Goal: Use online tool/utility: Utilize a website feature to perform a specific function

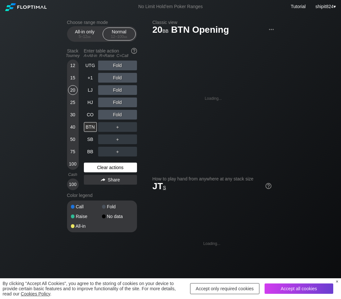
click at [91, 168] on div "Clear actions" at bounding box center [110, 167] width 53 height 10
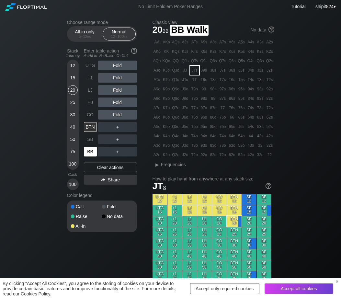
click at [92, 149] on div "BB" at bounding box center [90, 152] width 13 height 10
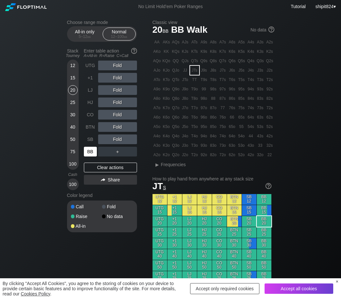
click at [92, 149] on div "BB" at bounding box center [90, 152] width 13 height 10
click at [73, 114] on div "30" at bounding box center [73, 115] width 10 height 10
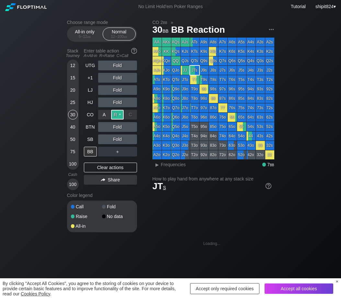
click at [116, 115] on div "R ✕" at bounding box center [117, 115] width 13 height 10
click at [94, 163] on div "UTG Fold +1 Fold LJ Fold HJ Fold CO Raise BTN Fold SB Fold BB ＋ Clear actions S…" at bounding box center [110, 125] width 53 height 129
click at [93, 164] on div "Clear actions" at bounding box center [110, 167] width 53 height 10
drag, startPoint x: 93, startPoint y: 164, endPoint x: 96, endPoint y: 159, distance: 6.1
click at [93, 163] on div "UTG Fold +1 Fold LJ Fold HJ Fold CO Raise BTN Fold SB Fold BB ＋ Clear actions S…" at bounding box center [110, 125] width 53 height 129
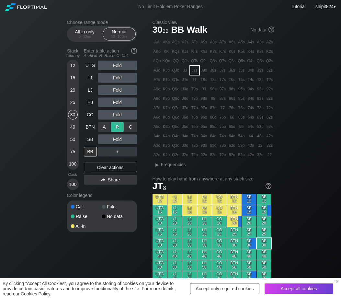
click at [118, 128] on div "R ✕" at bounding box center [117, 127] width 13 height 10
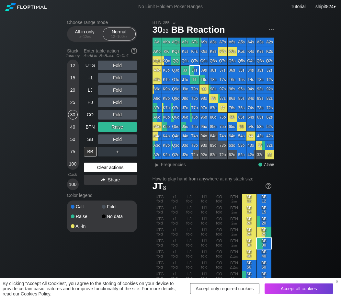
click at [96, 166] on div "Clear actions" at bounding box center [110, 167] width 53 height 10
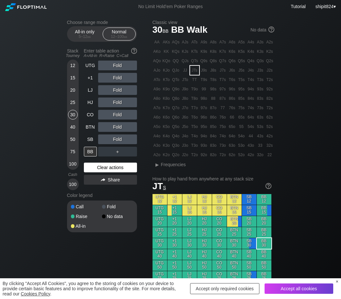
click at [106, 171] on div "Clear actions" at bounding box center [110, 167] width 53 height 10
click at [87, 141] on div "SB" at bounding box center [90, 139] width 13 height 10
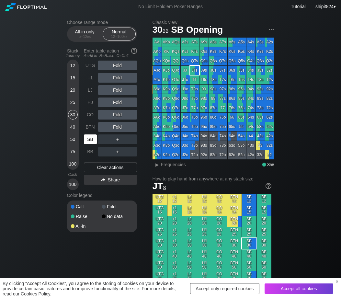
click at [87, 141] on div "SB" at bounding box center [90, 139] width 13 height 10
click at [87, 143] on div "SB" at bounding box center [90, 139] width 13 height 10
drag, startPoint x: 118, startPoint y: 126, endPoint x: 106, endPoint y: 134, distance: 14.6
click at [118, 128] on div "R ✕" at bounding box center [117, 127] width 13 height 10
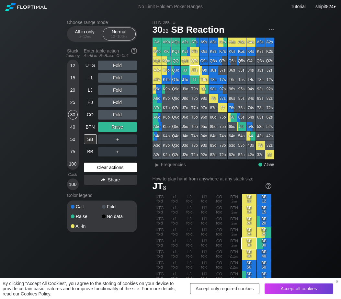
click at [120, 169] on div "Clear actions" at bounding box center [110, 167] width 53 height 10
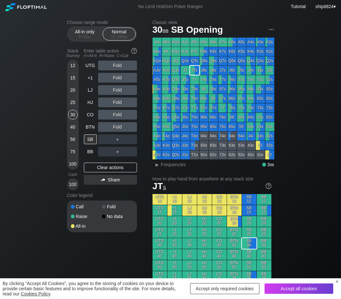
click at [271, 287] on div "Accept all cookies" at bounding box center [298, 288] width 69 height 10
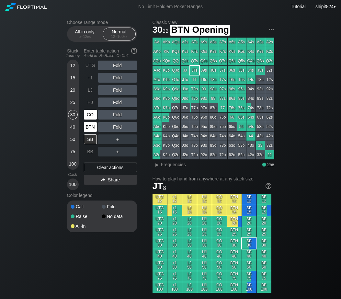
click at [93, 119] on div "CO" at bounding box center [90, 115] width 13 height 10
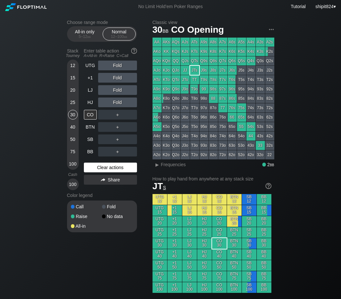
click at [116, 169] on div "Clear actions" at bounding box center [110, 167] width 53 height 10
click at [134, 164] on div "UTG Fold +1 Fold LJ Fold HJ Fold CO ＋ BTN ＋ SB ＋ BB ＋ Clear actions Share" at bounding box center [110, 125] width 53 height 129
click at [134, 165] on div "Clear actions" at bounding box center [110, 167] width 53 height 10
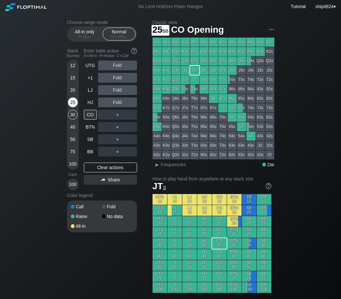
click at [70, 105] on div "25" at bounding box center [73, 102] width 10 height 10
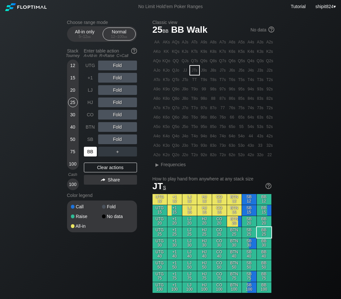
drag, startPoint x: 88, startPoint y: 152, endPoint x: 108, endPoint y: 131, distance: 28.8
click at [88, 151] on div "BB" at bounding box center [90, 152] width 13 height 10
click at [116, 125] on div "R ✕" at bounding box center [117, 127] width 13 height 10
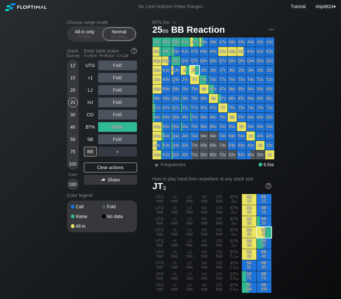
drag, startPoint x: 117, startPoint y: 170, endPoint x: 101, endPoint y: 140, distance: 34.8
click at [117, 170] on div "Clear actions" at bounding box center [110, 167] width 53 height 10
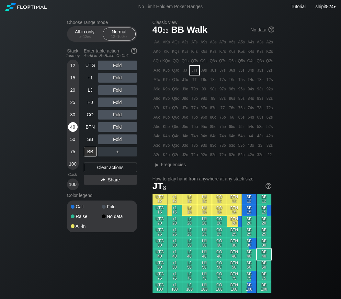
click at [76, 128] on div "40" at bounding box center [73, 127] width 10 height 10
click at [75, 128] on div "40" at bounding box center [73, 127] width 10 height 10
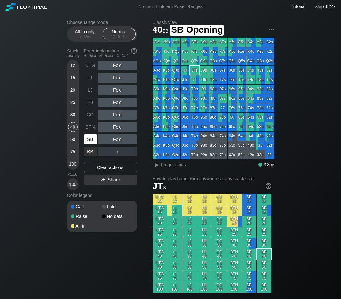
click at [88, 141] on div "SB" at bounding box center [90, 139] width 13 height 10
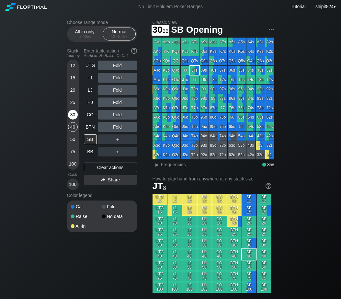
click at [69, 115] on div "30" at bounding box center [73, 115] width 10 height 10
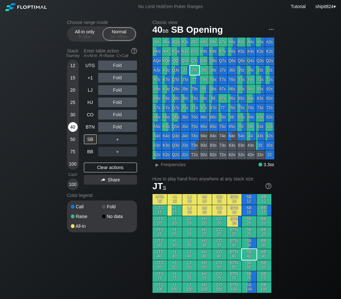
click at [74, 126] on div "40" at bounding box center [73, 127] width 10 height 10
click at [75, 127] on div "40" at bounding box center [73, 127] width 10 height 10
click at [116, 129] on div "R ✕" at bounding box center [117, 127] width 13 height 10
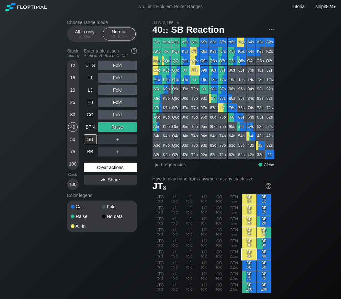
drag, startPoint x: 114, startPoint y: 166, endPoint x: 110, endPoint y: 171, distance: 6.4
click at [114, 166] on div "Clear actions" at bounding box center [110, 167] width 53 height 10
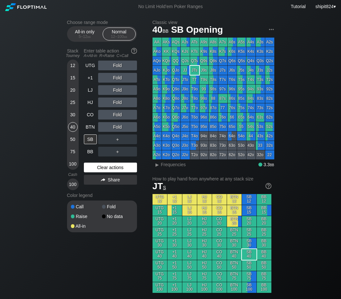
click at [104, 169] on div "Clear actions" at bounding box center [110, 167] width 53 height 10
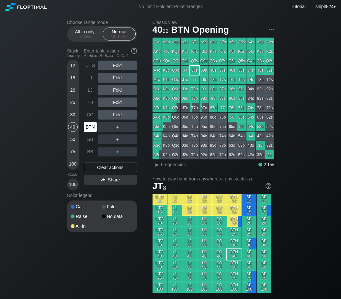
click at [91, 126] on div "BTN" at bounding box center [90, 127] width 13 height 10
click at [121, 114] on div "R ✕" at bounding box center [117, 115] width 13 height 10
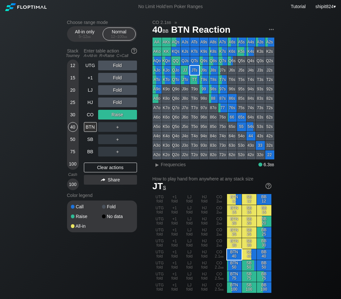
scroll to position [270, 0]
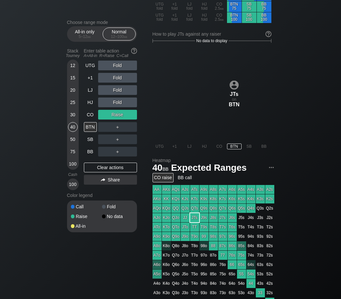
click at [52, 94] on div "Choose range mode All-in only 5 – 12 bb Normal 12 – 100 bb Stack Tourney Enter …" at bounding box center [170, 114] width 341 height 740
click at [98, 168] on div "Clear actions" at bounding box center [110, 167] width 53 height 10
click at [98, 169] on div "Clear actions" at bounding box center [110, 167] width 53 height 10
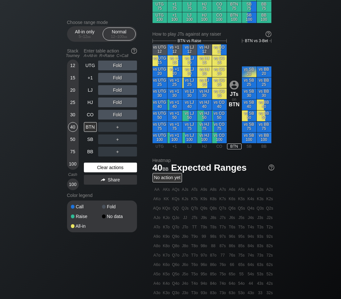
click at [98, 170] on div "Clear actions" at bounding box center [110, 167] width 53 height 10
drag, startPoint x: 90, startPoint y: 106, endPoint x: 97, endPoint y: 112, distance: 9.7
click at [90, 106] on div "HJ" at bounding box center [90, 102] width 13 height 10
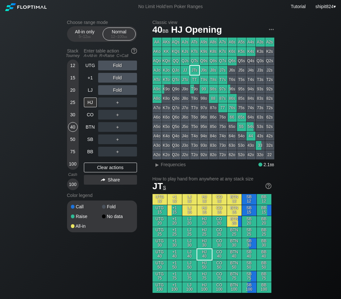
click at [73, 115] on div "30" at bounding box center [73, 115] width 10 height 10
drag, startPoint x: 102, startPoint y: 162, endPoint x: 98, endPoint y: 167, distance: 5.8
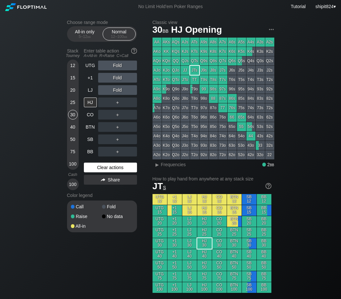
click at [102, 162] on div "UTG Fold +1 Fold LJ Fold HJ ＋ CO ＋ BTN ＋ SB ＋ BB ＋ Clear actions Share" at bounding box center [110, 125] width 53 height 129
click at [98, 168] on div "Clear actions" at bounding box center [110, 167] width 53 height 10
drag, startPoint x: 113, startPoint y: 168, endPoint x: 108, endPoint y: 167, distance: 4.7
click at [113, 169] on div "Clear actions" at bounding box center [110, 167] width 53 height 10
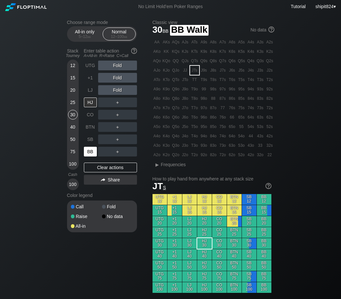
click at [89, 151] on div "BB" at bounding box center [90, 152] width 13 height 10
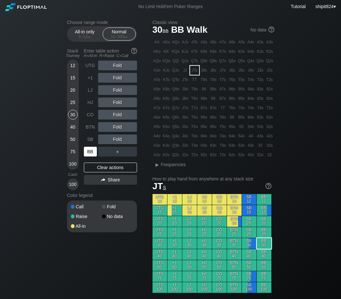
click at [89, 151] on div "BB" at bounding box center [90, 152] width 13 height 10
click at [115, 104] on div "R ✕" at bounding box center [117, 102] width 13 height 10
click at [117, 100] on div "R ✕" at bounding box center [117, 102] width 13 height 10
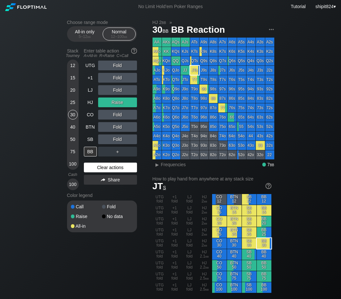
click at [119, 169] on div "Clear actions" at bounding box center [110, 167] width 53 height 10
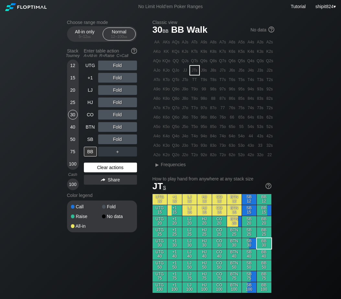
click at [119, 168] on div "Clear actions" at bounding box center [110, 167] width 53 height 10
click at [119, 117] on div "R ✕" at bounding box center [117, 115] width 13 height 10
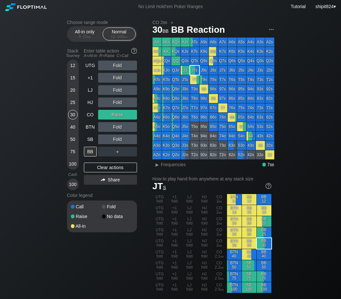
click at [120, 141] on div "Fold" at bounding box center [117, 139] width 39 height 10
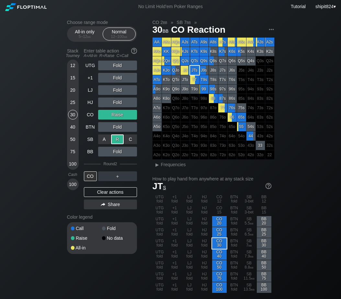
click at [120, 141] on div "R ✕" at bounding box center [117, 139] width 13 height 10
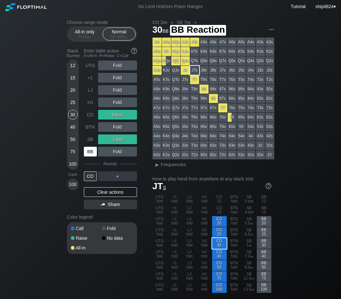
click at [91, 150] on div "BB" at bounding box center [90, 152] width 13 height 10
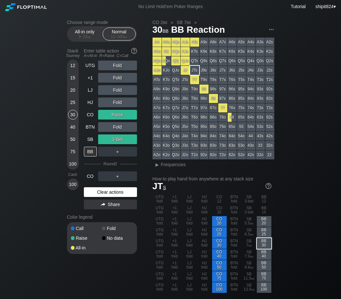
drag, startPoint x: 118, startPoint y: 193, endPoint x: 104, endPoint y: 167, distance: 30.7
click at [118, 193] on div "Clear actions" at bounding box center [110, 192] width 53 height 10
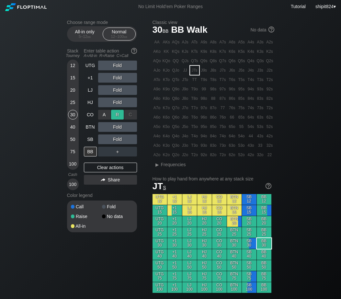
click at [118, 116] on div "R ✕" at bounding box center [117, 115] width 13 height 10
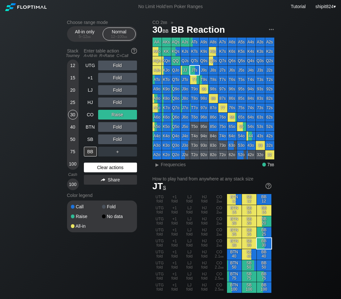
drag, startPoint x: 92, startPoint y: 169, endPoint x: 86, endPoint y: 167, distance: 5.8
click at [92, 169] on div "Clear actions" at bounding box center [110, 167] width 53 height 10
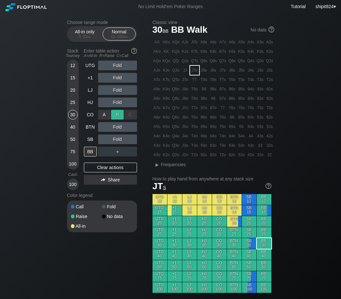
click at [118, 116] on div "R ✕" at bounding box center [117, 115] width 13 height 10
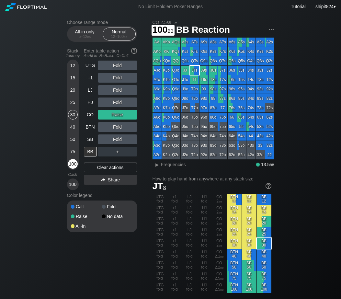
click at [76, 167] on div "100" at bounding box center [73, 164] width 10 height 10
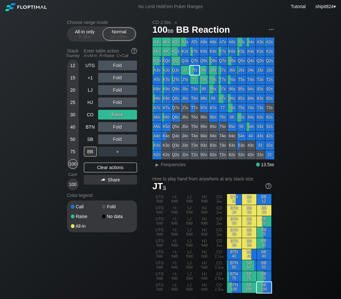
click at [106, 169] on div "Clear actions" at bounding box center [110, 167] width 53 height 10
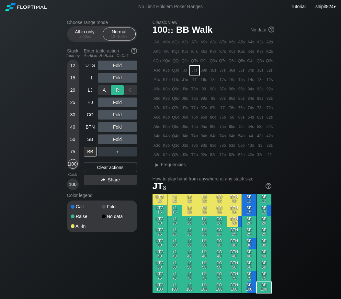
click at [116, 89] on div "R ✕" at bounding box center [117, 90] width 13 height 10
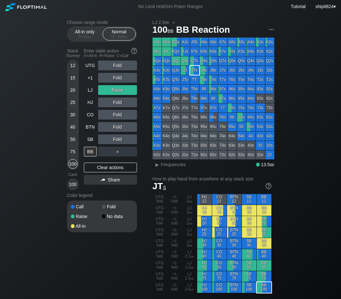
drag, startPoint x: 86, startPoint y: 166, endPoint x: 61, endPoint y: 132, distance: 42.2
click at [86, 166] on div "Clear actions" at bounding box center [110, 167] width 53 height 10
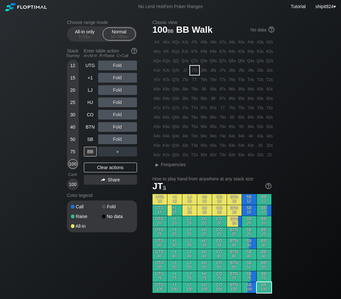
click at [111, 169] on div "Clear actions" at bounding box center [110, 167] width 53 height 10
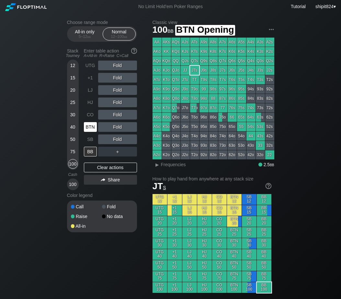
click at [97, 131] on div "BTN" at bounding box center [91, 127] width 14 height 12
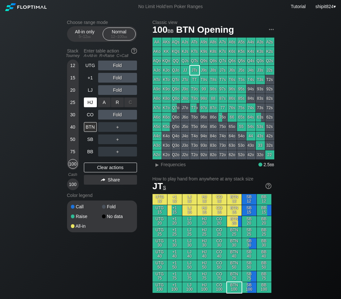
drag, startPoint x: 118, startPoint y: 107, endPoint x: 90, endPoint y: 102, distance: 29.3
click at [118, 105] on div "R ✕" at bounding box center [117, 102] width 13 height 10
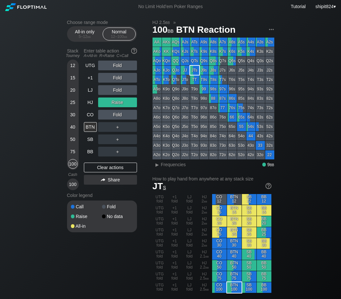
drag, startPoint x: 98, startPoint y: 167, endPoint x: 99, endPoint y: 163, distance: 3.5
click at [97, 166] on div "Clear actions" at bounding box center [110, 167] width 53 height 10
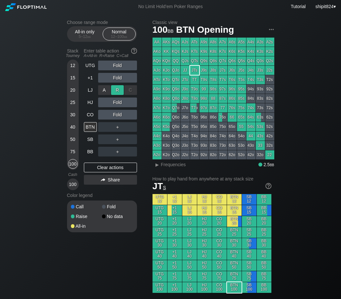
click at [117, 92] on div "R ✕" at bounding box center [117, 90] width 13 height 10
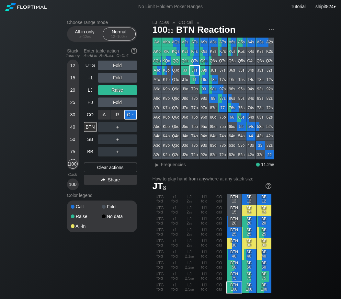
click at [132, 114] on div "C ✕" at bounding box center [130, 115] width 13 height 10
click at [101, 171] on div "Clear actions" at bounding box center [110, 167] width 53 height 10
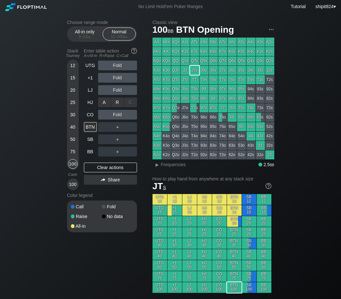
click at [117, 101] on div "A ✕ R ✕ C ✕ Fold" at bounding box center [117, 102] width 39 height 10
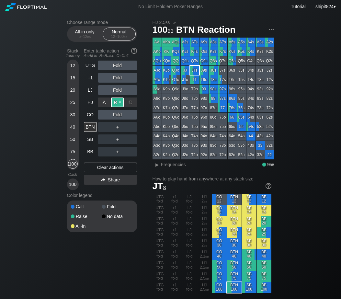
click at [118, 100] on div "R ✕" at bounding box center [117, 102] width 13 height 10
click at [73, 106] on div "25" at bounding box center [73, 102] width 10 height 10
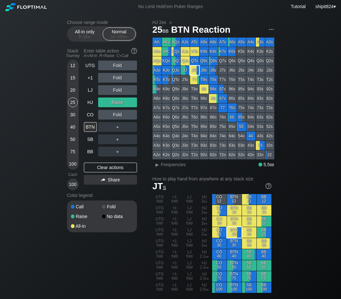
click at [110, 167] on div "Clear actions" at bounding box center [110, 167] width 53 height 10
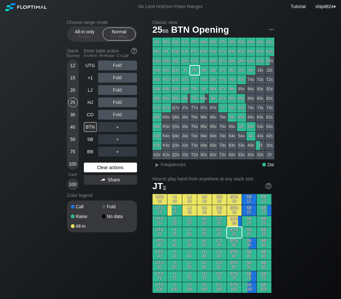
click at [111, 168] on div "Clear actions" at bounding box center [110, 167] width 53 height 10
drag, startPoint x: 119, startPoint y: 166, endPoint x: 85, endPoint y: 166, distance: 34.3
click at [119, 166] on div "Clear actions" at bounding box center [110, 167] width 53 height 10
click at [130, 168] on div "Clear actions" at bounding box center [110, 167] width 53 height 10
click at [129, 168] on div "Clear actions" at bounding box center [110, 167] width 53 height 10
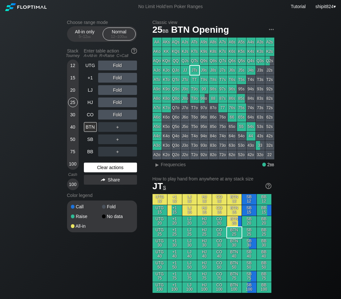
click at [128, 167] on div "Clear actions" at bounding box center [110, 167] width 53 height 10
drag, startPoint x: 103, startPoint y: 166, endPoint x: 98, endPoint y: 159, distance: 8.4
click at [103, 167] on div "Clear actions" at bounding box center [110, 167] width 53 height 10
click at [96, 155] on div "BB" at bounding box center [90, 152] width 13 height 10
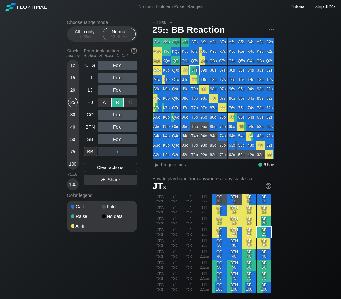
click at [117, 103] on div "R ✕" at bounding box center [117, 102] width 13 height 10
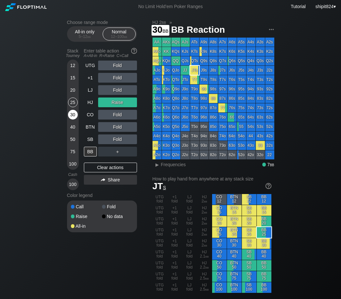
click at [71, 114] on div "30" at bounding box center [73, 115] width 10 height 10
drag, startPoint x: 77, startPoint y: 87, endPoint x: 84, endPoint y: 89, distance: 6.8
click at [78, 87] on div "12 15 20 25 30 40 50 75 100" at bounding box center [73, 115] width 12 height 110
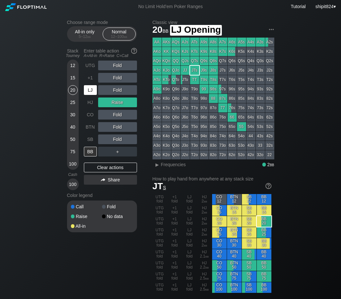
click at [85, 89] on div "LJ" at bounding box center [90, 90] width 13 height 10
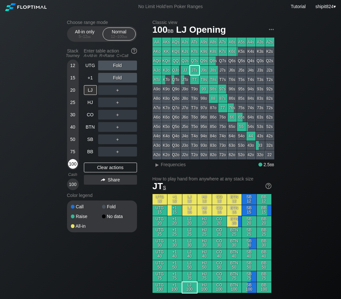
click at [73, 164] on div "100" at bounding box center [73, 164] width 10 height 10
drag, startPoint x: 96, startPoint y: 171, endPoint x: 94, endPoint y: 162, distance: 9.7
click at [96, 171] on div "Clear actions" at bounding box center [110, 167] width 53 height 10
click at [94, 162] on div "UTG Fold +1 Fold LJ ＋ HJ ＋ CO ＋ BTN ＋ SB ＋ BB ＋ Clear actions Share" at bounding box center [110, 125] width 53 height 129
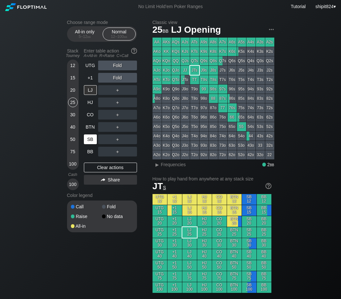
drag, startPoint x: 75, startPoint y: 102, endPoint x: 92, endPoint y: 139, distance: 40.6
click at [77, 104] on div "25" at bounding box center [73, 102] width 10 height 10
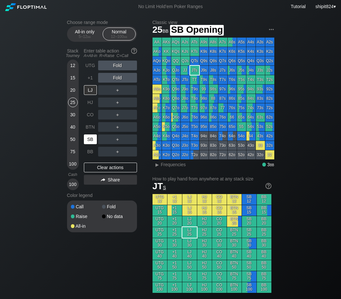
click at [92, 143] on div "SB" at bounding box center [90, 139] width 13 height 10
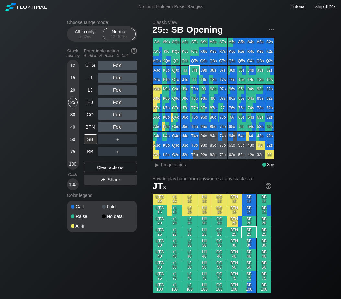
click at [93, 150] on div "BB" at bounding box center [90, 152] width 13 height 10
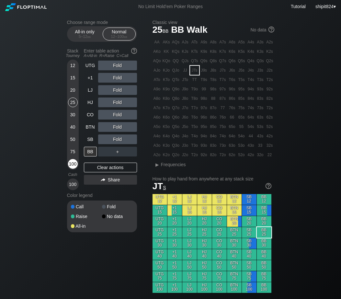
click at [79, 167] on div "Stack Tourney Enter table action A=All-in R=Raise C=Call 12 15 20 25 30 40 50 7…" at bounding box center [102, 118] width 70 height 144
click at [74, 165] on div "100" at bounding box center [73, 164] width 10 height 10
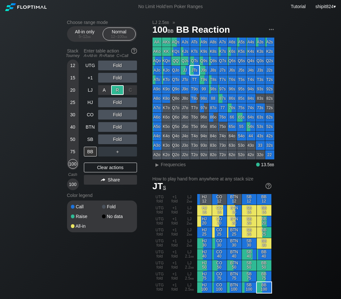
click at [115, 94] on div "R ✕" at bounding box center [117, 90] width 13 height 10
click at [108, 166] on div "Clear actions" at bounding box center [110, 167] width 53 height 10
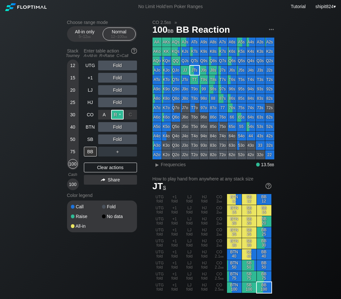
click at [115, 112] on div "R ✕" at bounding box center [117, 115] width 13 height 10
click at [118, 168] on div "Clear actions" at bounding box center [110, 167] width 53 height 10
click at [118, 169] on div "Clear actions" at bounding box center [110, 167] width 53 height 10
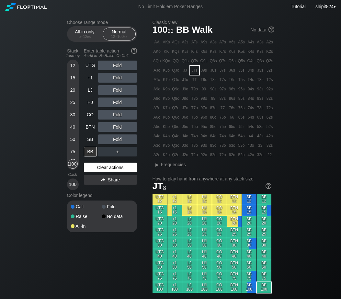
click at [118, 169] on div "Clear actions" at bounding box center [110, 167] width 53 height 10
click at [116, 125] on div "R ✕" at bounding box center [117, 127] width 13 height 10
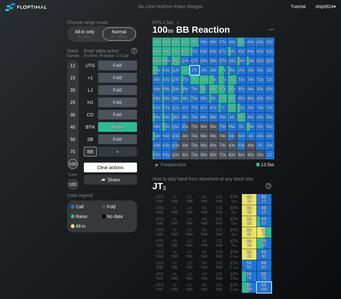
click at [108, 168] on div "Clear actions" at bounding box center [110, 167] width 53 height 10
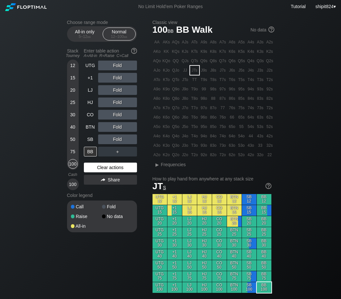
click at [109, 168] on div "Clear actions" at bounding box center [110, 167] width 53 height 10
click at [108, 168] on div "Clear actions" at bounding box center [110, 167] width 53 height 10
click at [108, 167] on div "Clear actions" at bounding box center [110, 167] width 53 height 10
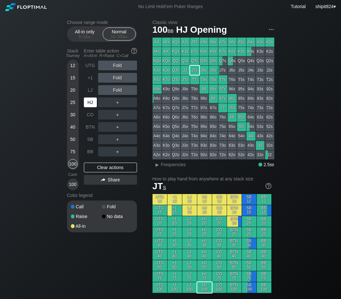
drag, startPoint x: 90, startPoint y: 106, endPoint x: 98, endPoint y: 103, distance: 8.4
click at [91, 105] on div "HJ" at bounding box center [90, 102] width 13 height 10
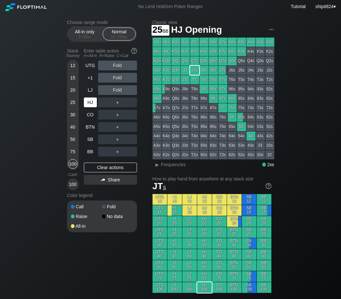
click at [70, 103] on div "25" at bounding box center [73, 102] width 10 height 10
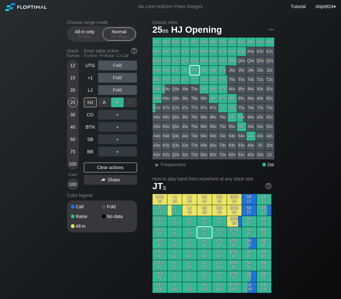
click at [113, 103] on div "R ✕" at bounding box center [117, 102] width 13 height 10
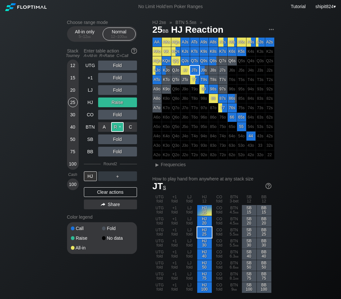
click at [117, 130] on div "R ✕" at bounding box center [117, 127] width 13 height 10
click at [107, 200] on div "UTG Fold +1 Fold LJ Fold HJ Raise CO Fold BTN 3-Bet SB Fold BB Fold Round 2 HJ …" at bounding box center [110, 136] width 53 height 151
click at [121, 194] on div "Clear actions" at bounding box center [110, 192] width 53 height 10
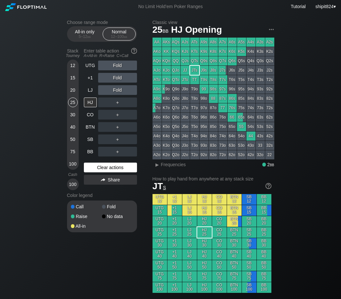
click at [95, 171] on div "Clear actions" at bounding box center [110, 167] width 53 height 10
click at [95, 170] on div "Clear actions" at bounding box center [110, 167] width 53 height 10
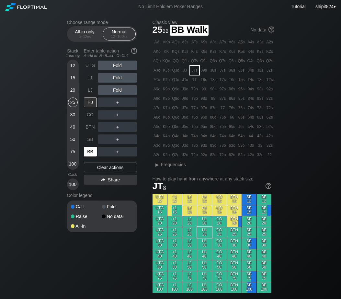
click at [95, 154] on div "BB" at bounding box center [90, 152] width 13 height 10
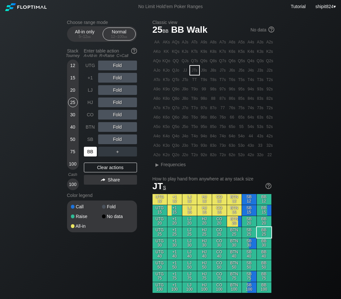
click at [93, 151] on div "BB" at bounding box center [90, 152] width 13 height 10
click at [100, 171] on div "Clear actions" at bounding box center [110, 167] width 53 height 10
drag, startPoint x: 100, startPoint y: 171, endPoint x: 97, endPoint y: 170, distance: 3.6
click at [100, 172] on div "Clear actions" at bounding box center [110, 167] width 53 height 10
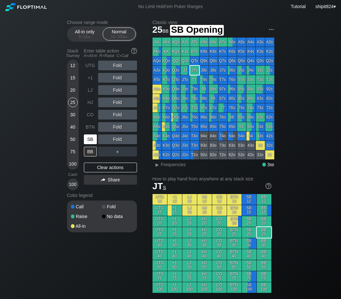
click at [92, 139] on div "SB" at bounding box center [90, 139] width 13 height 10
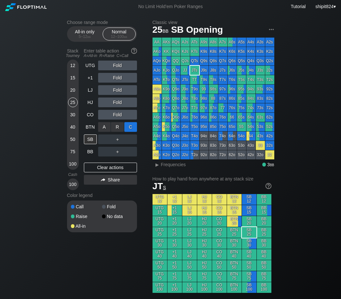
click at [126, 128] on div "C ✕" at bounding box center [130, 127] width 13 height 10
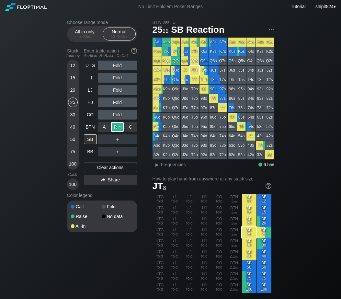
click at [119, 128] on div "R ✕" at bounding box center [117, 127] width 13 height 10
drag, startPoint x: 106, startPoint y: 167, endPoint x: 75, endPoint y: 180, distance: 33.9
click at [106, 167] on div "Clear actions" at bounding box center [110, 167] width 53 height 10
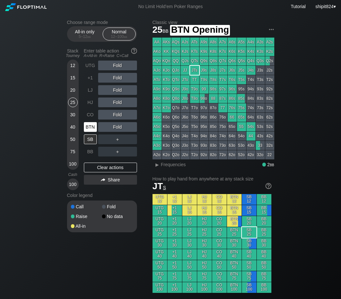
click at [92, 128] on div "BTN" at bounding box center [90, 127] width 13 height 10
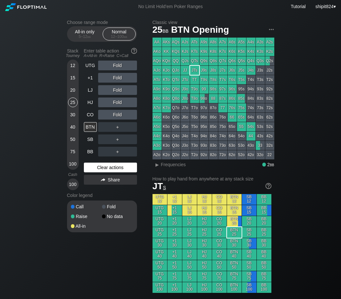
drag, startPoint x: 109, startPoint y: 171, endPoint x: 100, endPoint y: 171, distance: 9.4
click at [110, 170] on div "Clear actions" at bounding box center [110, 167] width 53 height 10
drag, startPoint x: 96, startPoint y: 171, endPoint x: 32, endPoint y: 175, distance: 63.6
click at [96, 171] on div "Clear actions" at bounding box center [110, 167] width 53 height 10
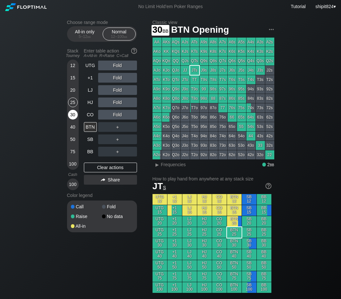
click at [75, 118] on div "30" at bounding box center [73, 115] width 10 height 10
click at [94, 102] on div "HJ" at bounding box center [90, 102] width 13 height 10
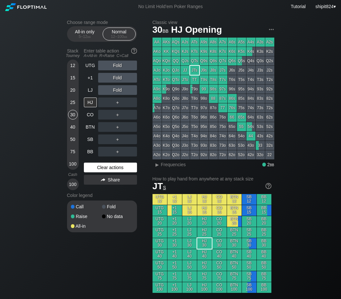
click at [106, 171] on div "Clear actions" at bounding box center [110, 167] width 53 height 10
click at [98, 171] on div "Clear actions" at bounding box center [110, 167] width 53 height 10
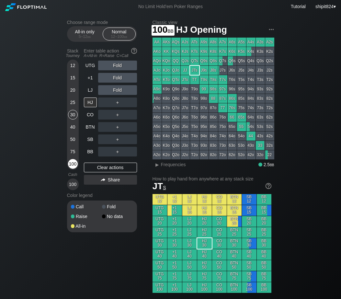
click at [72, 165] on div "100" at bounding box center [73, 164] width 10 height 10
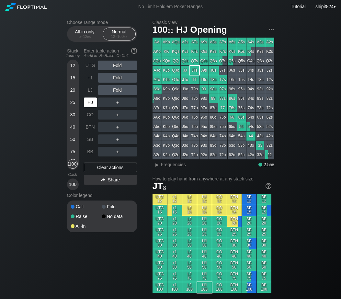
click at [93, 107] on div "HJ" at bounding box center [90, 102] width 13 height 10
click at [93, 106] on div "HJ" at bounding box center [90, 102] width 13 height 10
click at [92, 165] on div "Clear actions" at bounding box center [110, 167] width 53 height 10
click at [122, 165] on div "Clear actions" at bounding box center [110, 167] width 53 height 10
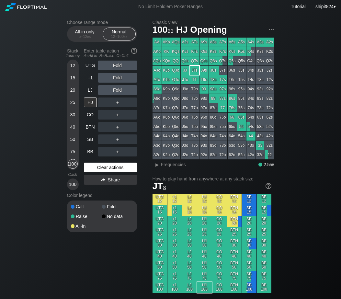
click at [122, 164] on div "Clear actions" at bounding box center [110, 167] width 53 height 10
click at [105, 169] on div "Clear actions" at bounding box center [110, 167] width 53 height 10
click at [71, 91] on div "20" at bounding box center [73, 90] width 10 height 10
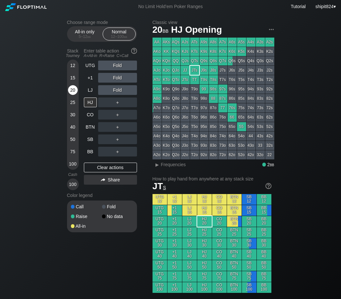
click at [71, 91] on div "20" at bounding box center [73, 90] width 10 height 10
click at [92, 110] on div "CO" at bounding box center [91, 114] width 14 height 12
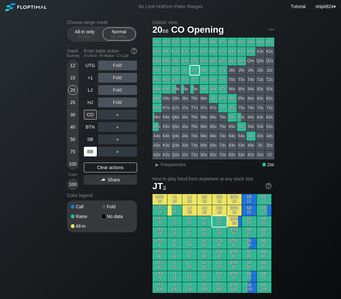
drag, startPoint x: 92, startPoint y: 166, endPoint x: 85, endPoint y: 152, distance: 15.2
click at [92, 166] on div "Clear actions" at bounding box center [110, 167] width 53 height 10
click at [91, 151] on div "BB" at bounding box center [90, 152] width 13 height 10
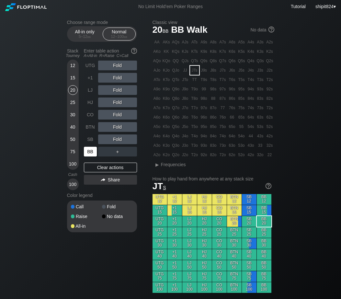
click at [91, 151] on div "BB" at bounding box center [90, 152] width 13 height 10
click at [90, 150] on div "BB" at bounding box center [90, 152] width 13 height 10
click at [112, 131] on div "R ✕" at bounding box center [117, 127] width 13 height 10
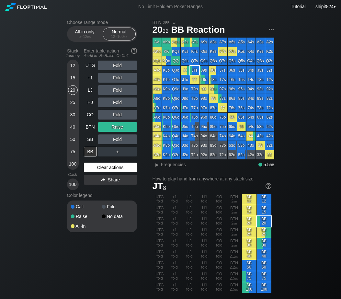
click at [93, 171] on div "Clear actions" at bounding box center [110, 167] width 53 height 10
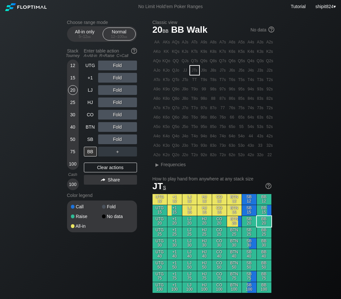
drag, startPoint x: 88, startPoint y: 170, endPoint x: 73, endPoint y: 173, distance: 15.2
click at [87, 171] on div "Clear actions" at bounding box center [110, 167] width 53 height 10
click at [104, 170] on div "Clear actions" at bounding box center [110, 167] width 53 height 10
click at [75, 170] on div "12 15 20 25 30 40 50 75 100" at bounding box center [73, 115] width 12 height 110
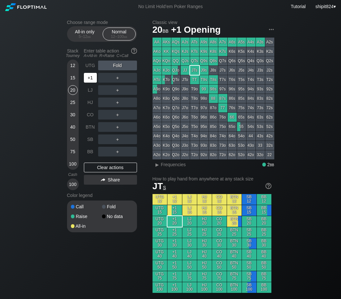
click at [93, 78] on div "+1" at bounding box center [90, 78] width 13 height 10
click at [97, 168] on div "Clear actions" at bounding box center [110, 167] width 53 height 10
click at [118, 77] on div "＋" at bounding box center [117, 78] width 39 height 10
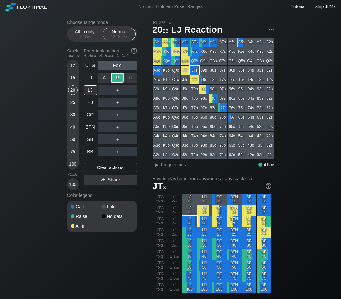
click at [118, 77] on div "R ✕" at bounding box center [117, 78] width 13 height 10
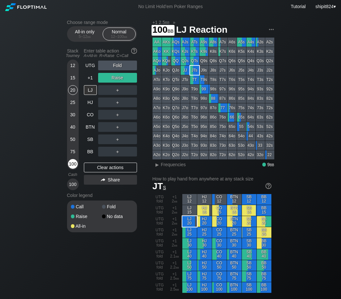
click at [70, 164] on div "100" at bounding box center [73, 164] width 10 height 10
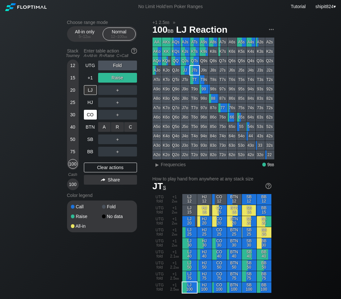
drag, startPoint x: 119, startPoint y: 125, endPoint x: 90, endPoint y: 121, distance: 28.8
click at [118, 125] on div "R ✕" at bounding box center [117, 127] width 13 height 10
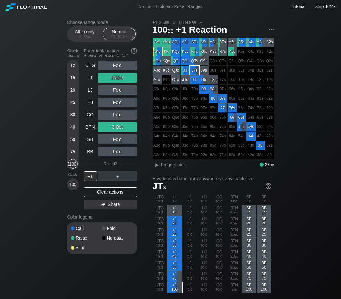
drag, startPoint x: 94, startPoint y: 195, endPoint x: 97, endPoint y: 188, distance: 8.2
click at [94, 195] on div "Clear actions" at bounding box center [110, 192] width 53 height 10
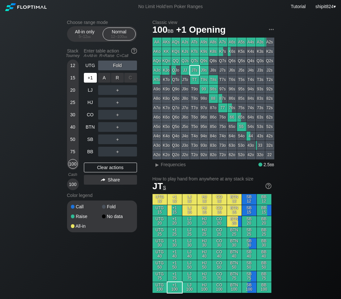
drag, startPoint x: 116, startPoint y: 78, endPoint x: 92, endPoint y: 77, distance: 24.9
click at [116, 79] on div "R ✕" at bounding box center [117, 78] width 13 height 10
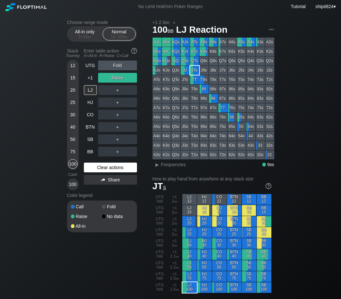
click at [98, 167] on div "Clear actions" at bounding box center [110, 167] width 53 height 10
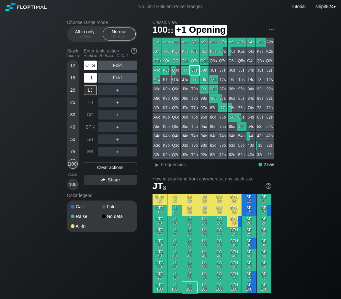
click at [89, 72] on div "UTG" at bounding box center [91, 65] width 14 height 12
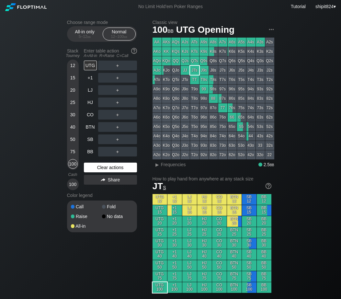
click at [108, 170] on div "Clear actions" at bounding box center [110, 167] width 53 height 10
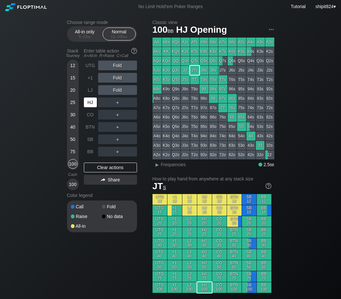
click at [92, 102] on div "HJ" at bounding box center [90, 102] width 13 height 10
click at [91, 102] on div "HJ" at bounding box center [90, 102] width 13 height 10
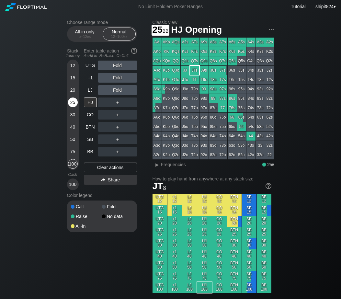
click at [75, 102] on div "25" at bounding box center [73, 102] width 10 height 10
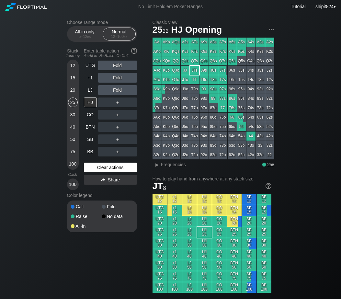
click at [91, 170] on div "Clear actions" at bounding box center [110, 167] width 53 height 10
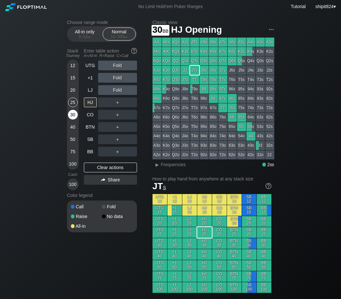
click at [77, 117] on div "30" at bounding box center [73, 115] width 10 height 10
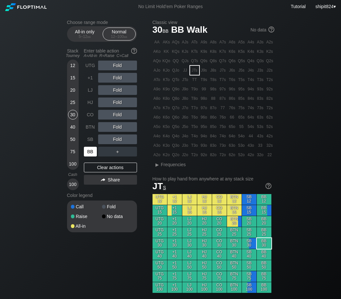
click at [93, 154] on div "BB" at bounding box center [90, 152] width 13 height 10
click at [122, 125] on div "R ✕" at bounding box center [117, 127] width 13 height 10
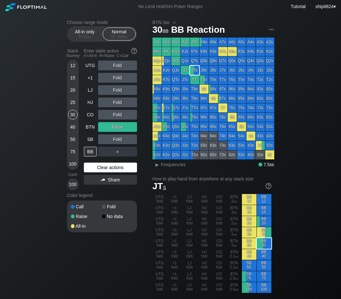
click at [95, 165] on div "Clear actions" at bounding box center [110, 167] width 53 height 10
click at [121, 128] on div "R ✕" at bounding box center [117, 127] width 13 height 10
click at [109, 169] on div "Clear actions" at bounding box center [110, 167] width 53 height 10
click at [108, 168] on div "Clear actions" at bounding box center [110, 167] width 53 height 10
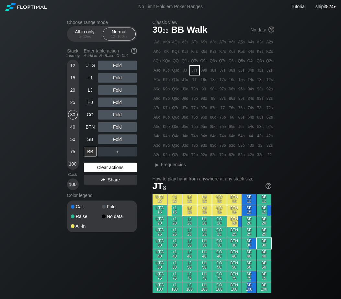
click at [108, 168] on div "Clear actions" at bounding box center [110, 167] width 53 height 10
click at [90, 167] on div "Clear actions" at bounding box center [110, 167] width 53 height 10
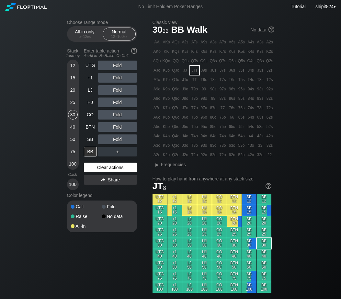
drag, startPoint x: 102, startPoint y: 169, endPoint x: 87, endPoint y: 168, distance: 14.3
click at [102, 169] on div "Clear actions" at bounding box center [110, 167] width 53 height 10
click at [105, 167] on div "Clear actions" at bounding box center [110, 167] width 53 height 10
click at [105, 166] on div "Clear actions" at bounding box center [110, 167] width 53 height 10
click at [126, 169] on div "Clear actions" at bounding box center [110, 167] width 53 height 10
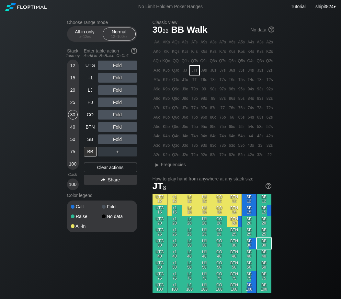
click at [122, 165] on div "Clear actions" at bounding box center [110, 167] width 53 height 10
click at [93, 139] on div "SB" at bounding box center [90, 139] width 13 height 10
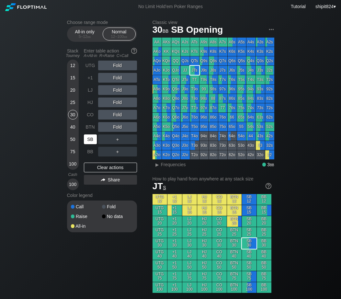
click at [93, 139] on div "SB" at bounding box center [90, 139] width 13 height 10
click at [93, 138] on div "SB" at bounding box center [90, 139] width 13 height 10
click at [92, 139] on div "SB" at bounding box center [90, 139] width 13 height 10
click at [93, 138] on div "SB" at bounding box center [90, 139] width 13 height 10
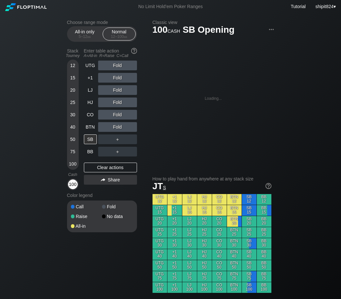
click at [75, 185] on div "100" at bounding box center [73, 184] width 10 height 10
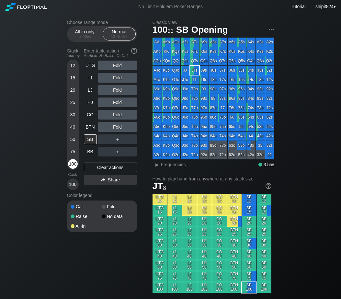
click at [72, 163] on div "100" at bounding box center [73, 164] width 10 height 10
drag, startPoint x: 112, startPoint y: 167, endPoint x: 108, endPoint y: 160, distance: 8.4
click at [112, 168] on div "Clear actions" at bounding box center [110, 167] width 53 height 10
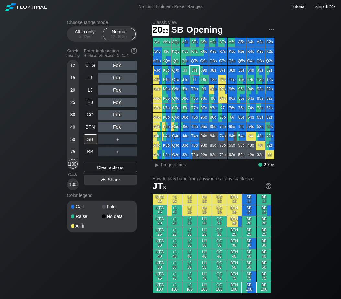
click at [69, 92] on div "12 15 20 25 30 40 50 75 100" at bounding box center [73, 115] width 12 height 110
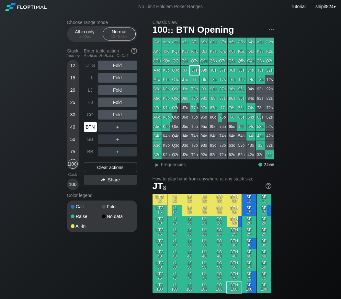
click at [95, 127] on div "BTN" at bounding box center [90, 127] width 13 height 10
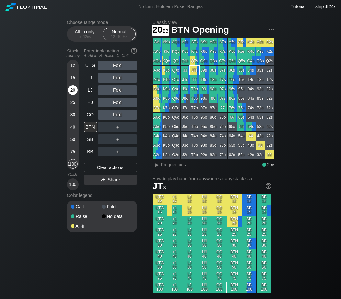
click at [73, 88] on div "20" at bounding box center [73, 90] width 10 height 10
click at [96, 175] on div "UTG Fold +1 Fold LJ Fold HJ Fold CO Fold BTN ＋ SB ＋ BB ＋ Clear actions Share" at bounding box center [110, 125] width 53 height 129
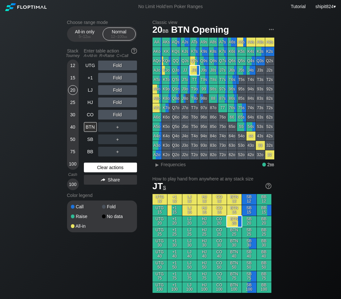
click at [93, 167] on div "Clear actions" at bounding box center [110, 167] width 53 height 10
click at [131, 172] on div "Clear actions" at bounding box center [110, 167] width 53 height 10
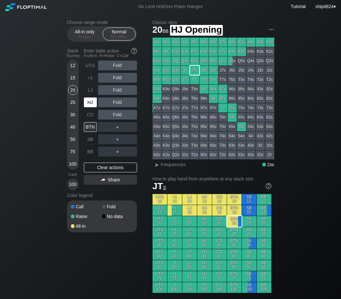
click at [100, 112] on div "UTG Fold +1 Fold LJ Fold HJ Fold CO Fold BTN ＋ SB ＋ BB ＋" at bounding box center [110, 109] width 53 height 96
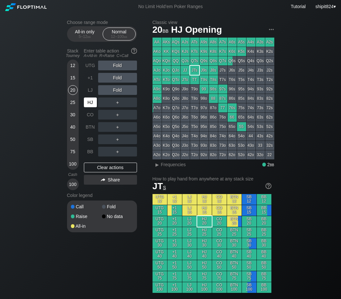
drag, startPoint x: 96, startPoint y: 101, endPoint x: 91, endPoint y: 103, distance: 5.7
click at [96, 102] on div "HJ" at bounding box center [90, 102] width 13 height 10
drag, startPoint x: 93, startPoint y: 164, endPoint x: 75, endPoint y: 162, distance: 17.9
click at [93, 164] on div "Clear actions" at bounding box center [110, 167] width 53 height 10
click at [94, 98] on div "HJ" at bounding box center [91, 102] width 14 height 12
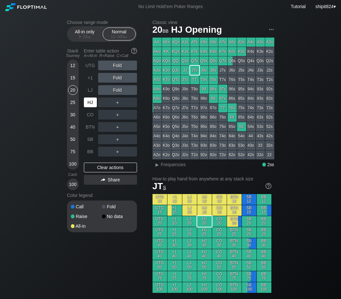
click at [94, 98] on div "HJ" at bounding box center [91, 102] width 14 height 12
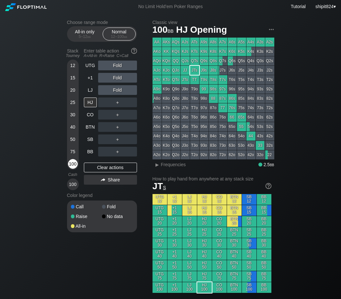
click at [77, 166] on div "100" at bounding box center [73, 164] width 10 height 10
click at [91, 90] on div "LJ" at bounding box center [90, 90] width 13 height 10
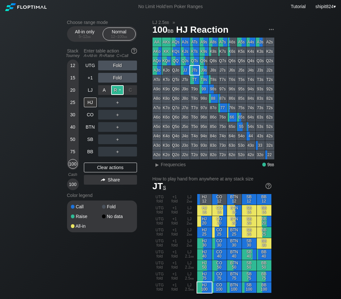
click at [118, 90] on div "R ✕" at bounding box center [117, 90] width 13 height 10
click at [95, 168] on div "Clear actions" at bounding box center [110, 167] width 53 height 10
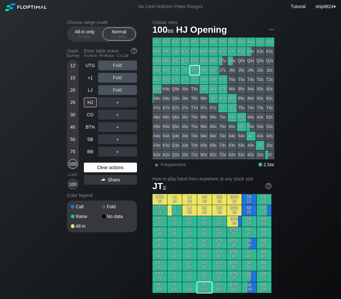
click at [94, 169] on div "Clear actions" at bounding box center [110, 167] width 53 height 10
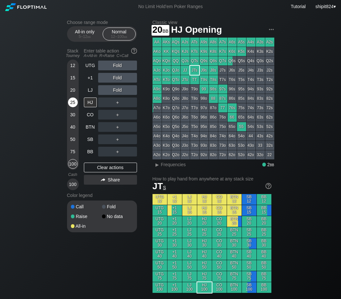
click at [72, 98] on div "25" at bounding box center [73, 102] width 10 height 10
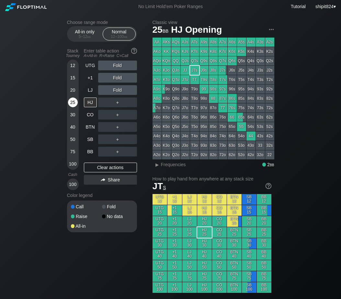
click at [72, 99] on div "25" at bounding box center [73, 102] width 10 height 10
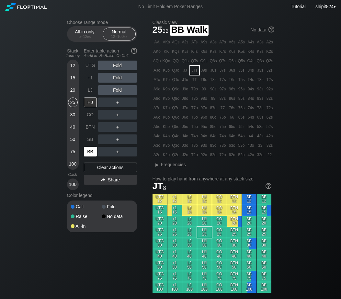
click at [89, 152] on div "BB" at bounding box center [90, 152] width 13 height 10
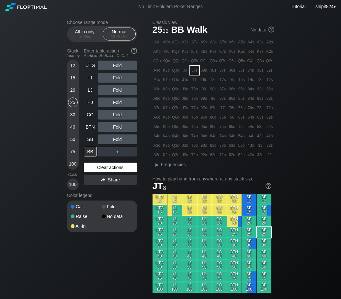
click at [122, 168] on div "Clear actions" at bounding box center [110, 167] width 53 height 10
click at [98, 170] on div "Clear actions" at bounding box center [110, 167] width 53 height 10
drag, startPoint x: 71, startPoint y: 72, endPoint x: 73, endPoint y: 82, distance: 9.9
click at [71, 73] on div "12" at bounding box center [73, 67] width 10 height 12
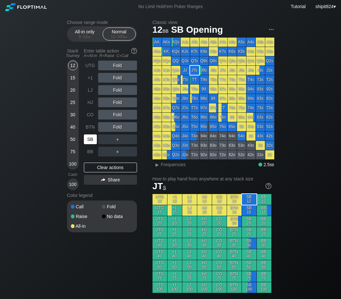
click at [89, 142] on div "SB" at bounding box center [90, 139] width 13 height 10
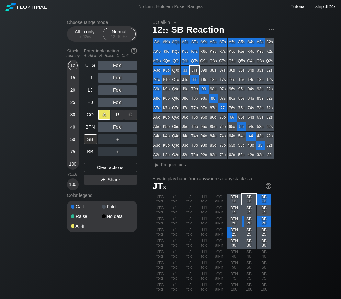
click at [101, 114] on div "A ✕" at bounding box center [104, 115] width 13 height 10
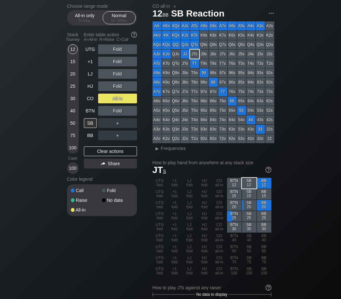
scroll to position [270, 0]
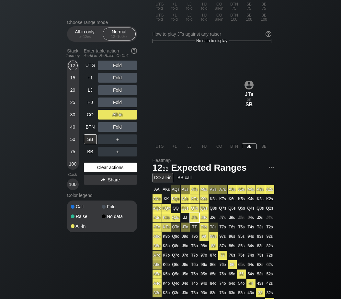
click at [107, 170] on div "Clear actions" at bounding box center [110, 167] width 53 height 10
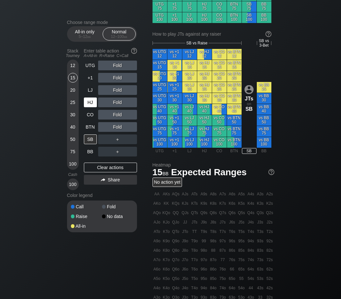
drag, startPoint x: 71, startPoint y: 78, endPoint x: 91, endPoint y: 97, distance: 27.9
click at [71, 78] on div "15" at bounding box center [73, 78] width 10 height 10
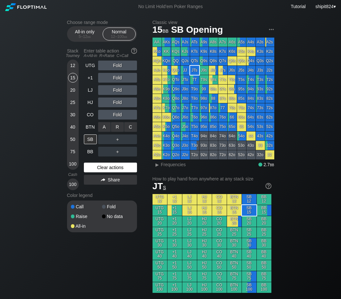
scroll to position [270, 0]
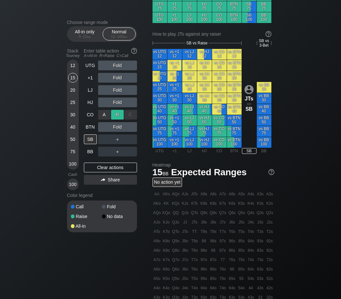
drag, startPoint x: 121, startPoint y: 115, endPoint x: 118, endPoint y: 115, distance: 3.6
click at [121, 115] on div "A ✕ R ✕ C ✕ Fold" at bounding box center [117, 115] width 39 height 10
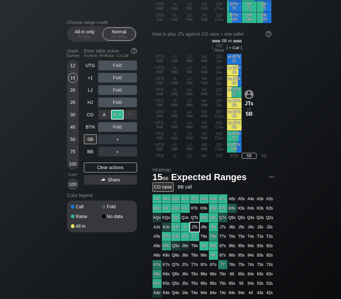
click at [117, 115] on div "R ✕" at bounding box center [117, 115] width 13 height 10
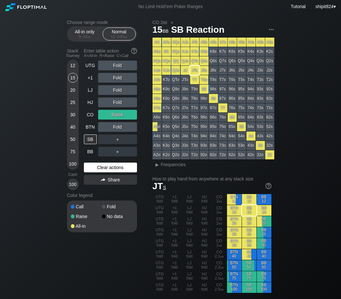
click at [107, 168] on div "Clear actions" at bounding box center [110, 167] width 53 height 10
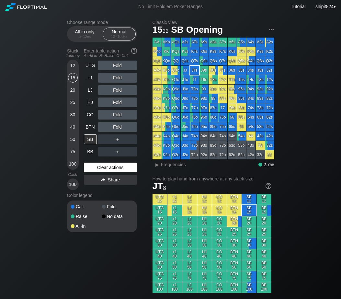
click at [121, 171] on div "Clear actions" at bounding box center [110, 167] width 53 height 10
drag, startPoint x: 121, startPoint y: 171, endPoint x: 84, endPoint y: 102, distance: 77.6
click at [121, 170] on div "Clear actions" at bounding box center [110, 167] width 53 height 10
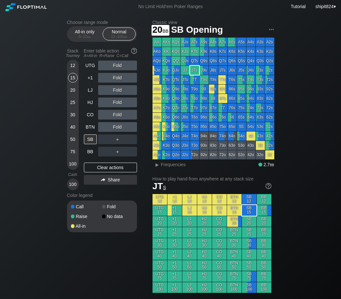
click at [67, 89] on div "12 15 20 25 30 40 50 75 100" at bounding box center [73, 115] width 12 height 110
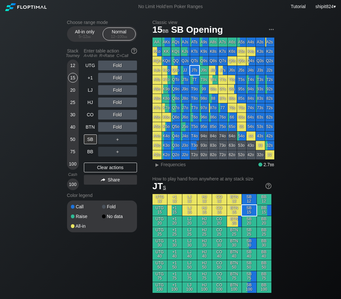
click at [67, 89] on div "12 15 20 25 30 40 50 75 100" at bounding box center [73, 115] width 12 height 110
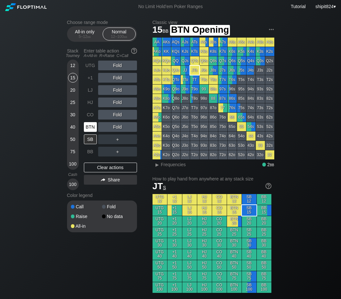
click at [94, 132] on div "BTN" at bounding box center [90, 127] width 13 height 10
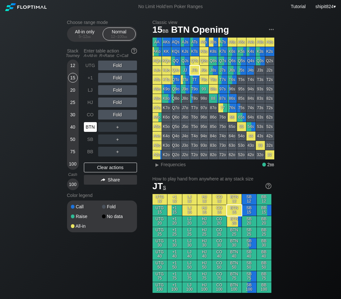
click at [94, 131] on div "BTN" at bounding box center [90, 127] width 13 height 10
click at [115, 102] on div "R ✕" at bounding box center [117, 102] width 13 height 10
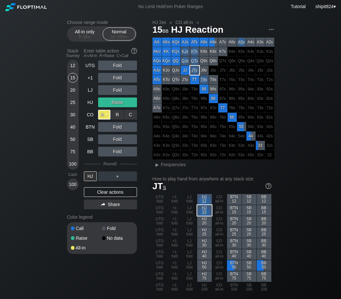
click at [106, 119] on div "A ✕" at bounding box center [104, 115] width 13 height 10
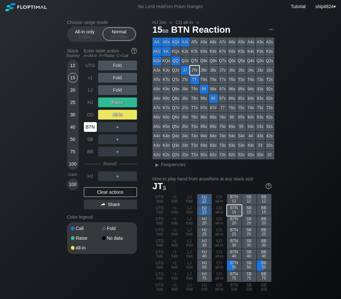
click at [96, 127] on div "BTN" at bounding box center [90, 127] width 13 height 10
click at [73, 66] on div "12" at bounding box center [73, 66] width 10 height 10
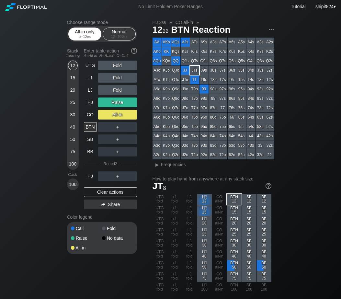
click at [78, 38] on div "5 – 12 bb" at bounding box center [84, 36] width 27 height 5
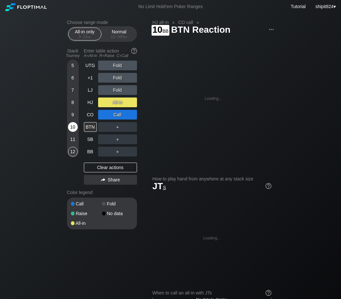
click at [76, 127] on div "10" at bounding box center [73, 127] width 10 height 10
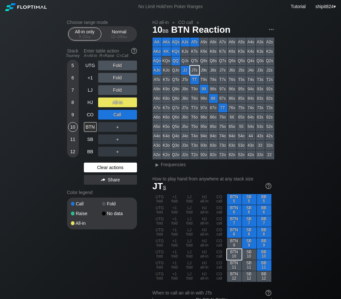
click at [111, 166] on div "Clear actions" at bounding box center [110, 167] width 53 height 10
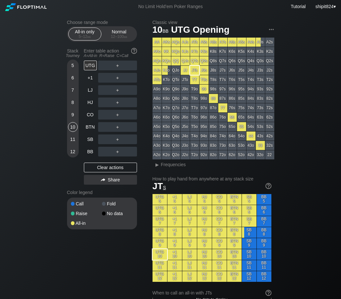
click at [91, 61] on div "Stack Tourney Enter table action A=All-in R=Raise C=Call 5 6 7 8 [PHONE_NUMBER]…" at bounding box center [102, 116] width 70 height 141
click at [91, 61] on div "Enter table action A=All-in R=Raise C=Call" at bounding box center [110, 53] width 53 height 15
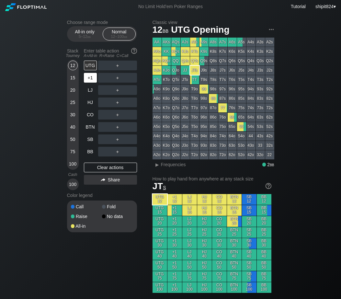
drag, startPoint x: 112, startPoint y: 35, endPoint x: 86, endPoint y: 74, distance: 47.0
click at [112, 35] on div "Normal 12 – 100 bb" at bounding box center [119, 34] width 30 height 12
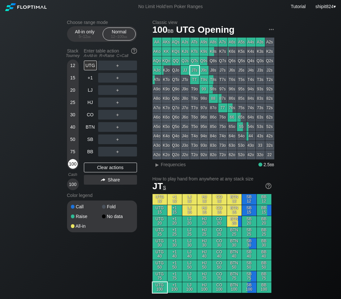
click at [73, 168] on div "100" at bounding box center [73, 164] width 10 height 10
click at [73, 167] on div "100" at bounding box center [73, 164] width 10 height 10
click at [106, 170] on div "Clear actions" at bounding box center [110, 167] width 53 height 10
click at [116, 168] on div "Clear actions" at bounding box center [110, 167] width 53 height 10
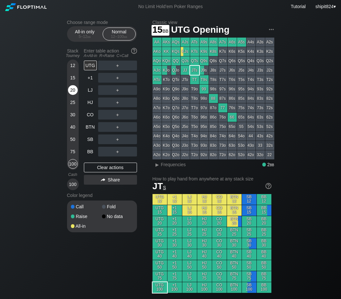
click at [70, 87] on div "12 15 20 25 30 40 50 75 100" at bounding box center [73, 115] width 12 height 110
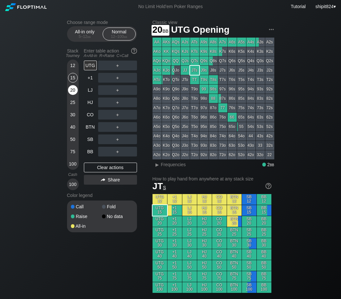
click at [70, 90] on div "20" at bounding box center [73, 90] width 10 height 10
click at [87, 156] on div "BB" at bounding box center [90, 152] width 13 height 10
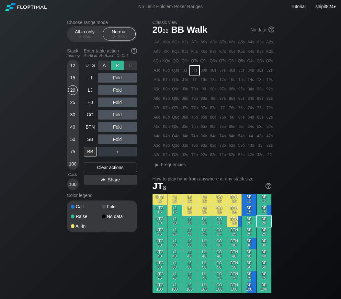
click at [116, 65] on div "R ✕" at bounding box center [117, 66] width 13 height 10
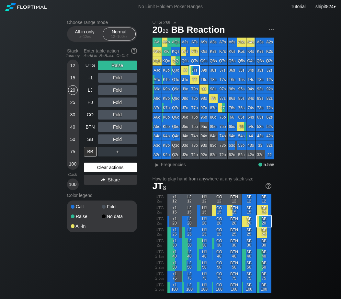
click at [110, 165] on div "Clear actions" at bounding box center [110, 167] width 53 height 10
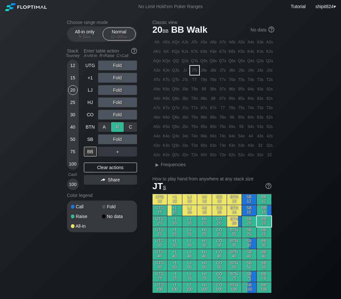
click at [114, 127] on div "R ✕" at bounding box center [117, 127] width 13 height 10
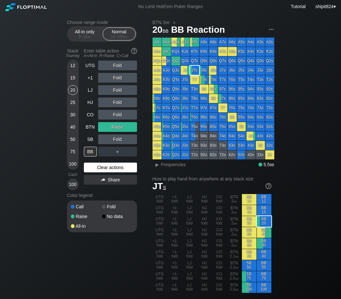
click at [122, 170] on div "Clear actions" at bounding box center [110, 167] width 53 height 10
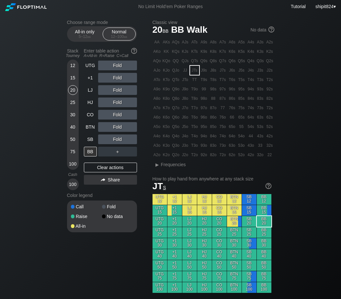
scroll to position [270, 0]
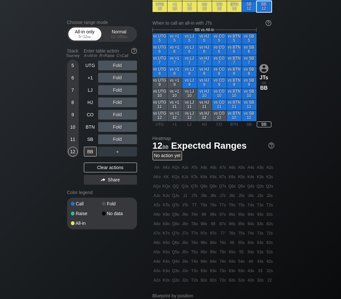
click at [81, 39] on div "5 – 12 bb" at bounding box center [84, 36] width 27 height 5
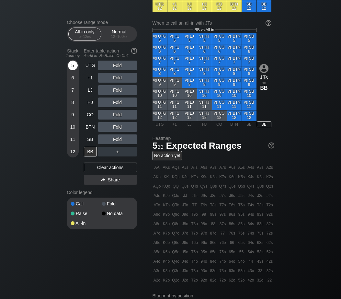
click at [71, 70] on div "5" at bounding box center [73, 66] width 10 height 10
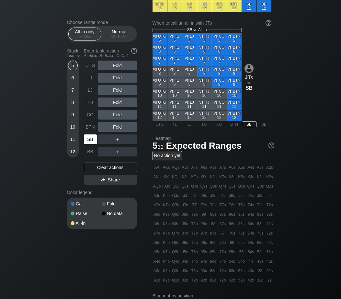
click at [91, 139] on div "SB" at bounding box center [90, 139] width 13 height 10
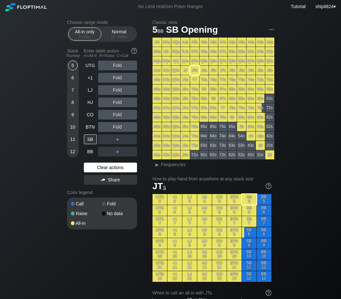
click at [95, 165] on div "Clear actions" at bounding box center [110, 167] width 53 height 10
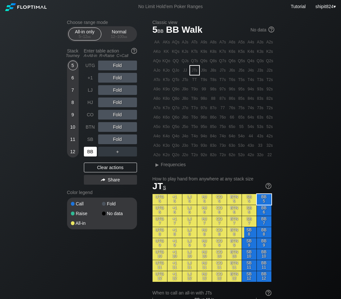
click at [88, 153] on div "BB" at bounding box center [90, 152] width 13 height 10
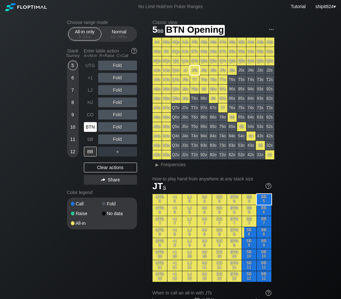
drag, startPoint x: 89, startPoint y: 122, endPoint x: 77, endPoint y: 127, distance: 12.3
click at [89, 123] on div "BTN" at bounding box center [91, 127] width 14 height 12
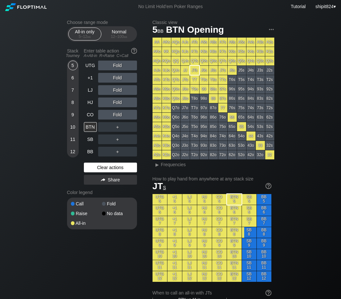
click at [107, 171] on div "Clear actions" at bounding box center [110, 167] width 53 height 10
click at [127, 163] on div "UTG Fold +1 Fold LJ Fold HJ Fold CO Fold BTN ＋ SB ＋ BB ＋ Clear actions Share" at bounding box center [110, 124] width 53 height 127
click at [105, 163] on div "UTG Fold +1 Fold LJ Fold HJ Fold CO Fold BTN ＋ SB ＋ BB ＋ Clear actions Share" at bounding box center [110, 124] width 53 height 127
click at [105, 164] on div "UTG Fold +1 Fold LJ Fold HJ Fold CO Fold BTN ＋ SB ＋ BB ＋ Clear actions Share" at bounding box center [110, 124] width 53 height 127
click at [89, 130] on div "BTN" at bounding box center [90, 127] width 13 height 10
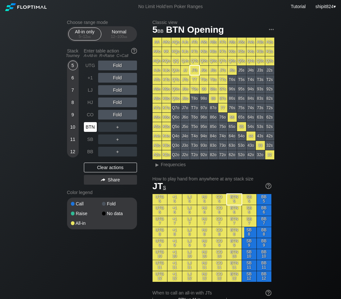
click at [89, 130] on div "BTN" at bounding box center [90, 127] width 13 height 10
click at [89, 129] on div "BTN" at bounding box center [90, 127] width 13 height 10
click at [107, 37] on div "12 – 100 bb" at bounding box center [118, 36] width 27 height 5
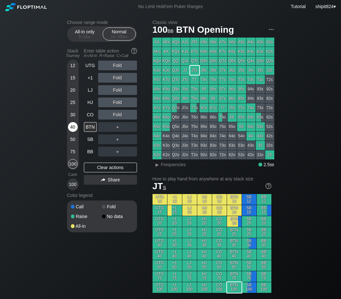
drag, startPoint x: 71, startPoint y: 166, endPoint x: 68, endPoint y: 135, distance: 31.8
click at [71, 166] on div "100" at bounding box center [73, 164] width 10 height 10
click at [97, 169] on div "Clear actions" at bounding box center [110, 167] width 53 height 10
click at [75, 154] on div "75" at bounding box center [73, 152] width 10 height 10
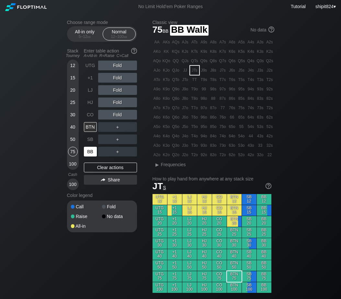
click at [90, 150] on div "BB" at bounding box center [90, 152] width 13 height 10
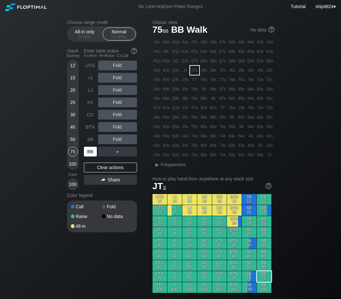
click at [90, 150] on div "BB" at bounding box center [90, 152] width 13 height 10
click at [114, 103] on div "R ✕" at bounding box center [117, 102] width 13 height 10
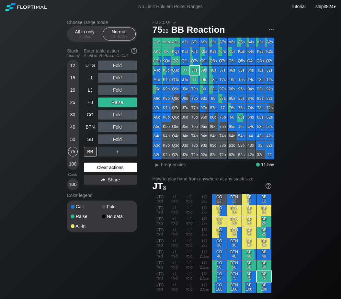
click at [101, 168] on div "Clear actions" at bounding box center [110, 167] width 53 height 10
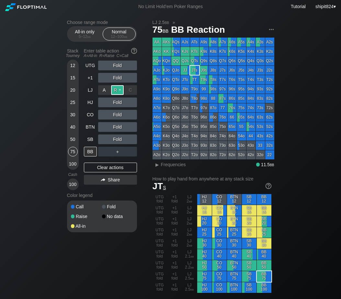
click at [116, 91] on div "R ✕" at bounding box center [117, 90] width 13 height 10
click at [128, 139] on div "Fold" at bounding box center [117, 139] width 39 height 10
click at [129, 139] on div "C ✕" at bounding box center [130, 139] width 13 height 10
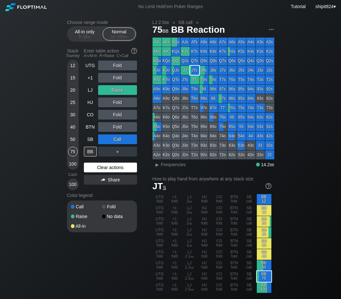
click at [109, 168] on div "Clear actions" at bounding box center [110, 167] width 53 height 10
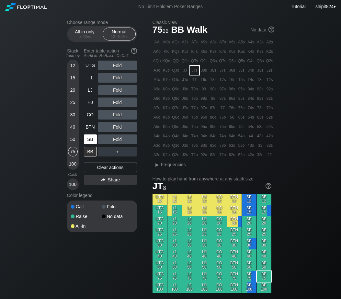
click at [95, 139] on div "SB" at bounding box center [90, 139] width 13 height 10
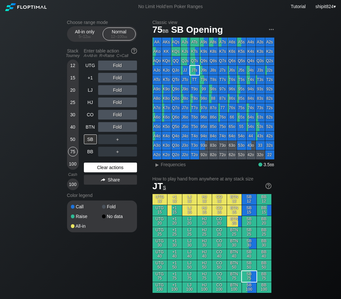
click at [103, 165] on div "Clear actions" at bounding box center [110, 167] width 53 height 10
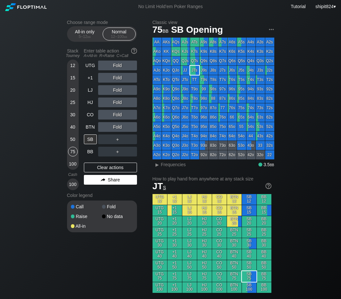
click at [116, 176] on div "Share" at bounding box center [110, 180] width 53 height 10
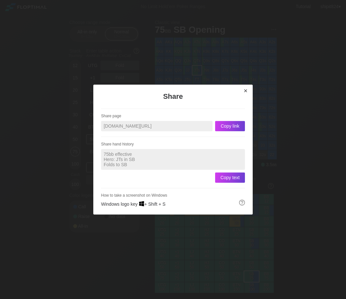
click at [247, 90] on div "×" at bounding box center [245, 90] width 9 height 7
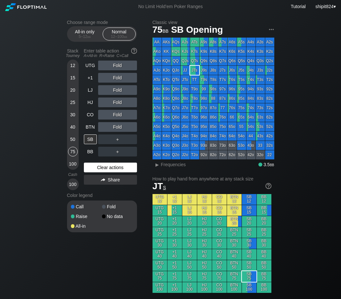
click at [87, 171] on div "Clear actions" at bounding box center [110, 167] width 53 height 10
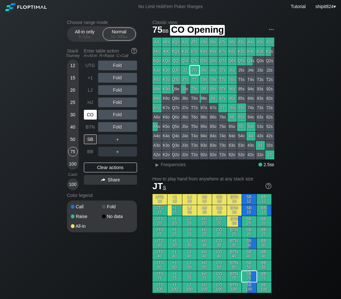
click at [87, 114] on div "CO" at bounding box center [90, 115] width 13 height 10
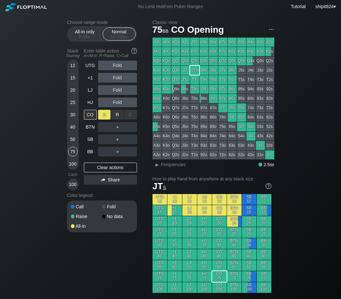
click at [109, 115] on div "A ✕ R ✕ C ✕ ＋" at bounding box center [117, 115] width 39 height 10
click at [115, 113] on div "R ✕" at bounding box center [117, 115] width 13 height 10
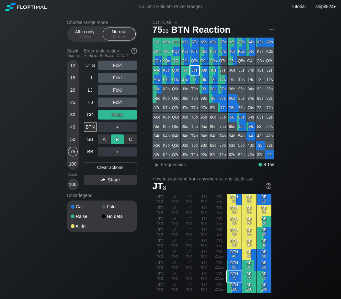
click at [114, 140] on div "R ✕" at bounding box center [117, 139] width 13 height 10
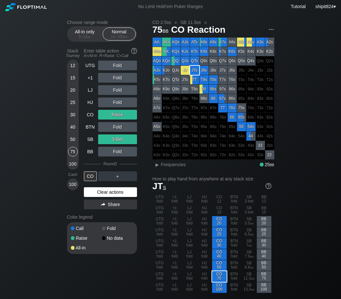
click at [106, 192] on div "Clear actions" at bounding box center [110, 192] width 53 height 10
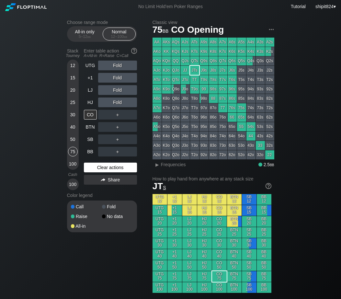
click at [105, 171] on div "Clear actions" at bounding box center [110, 167] width 53 height 10
click at [106, 170] on div "Clear actions" at bounding box center [110, 167] width 53 height 10
click at [95, 158] on div "UTG Fold +1 Fold LJ Fold HJ Fold CO ＋ BTN ＋ SB ＋ BB ＋ Clear actions Share" at bounding box center [110, 125] width 53 height 129
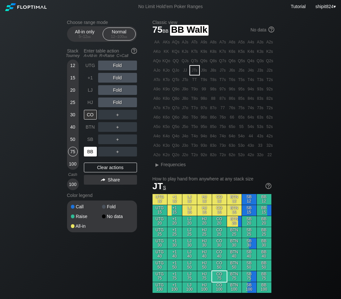
click at [89, 154] on div "BB" at bounding box center [90, 152] width 13 height 10
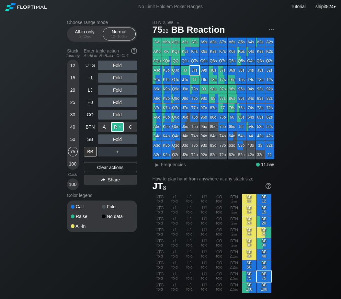
click at [118, 127] on div "R ✕" at bounding box center [117, 127] width 13 height 10
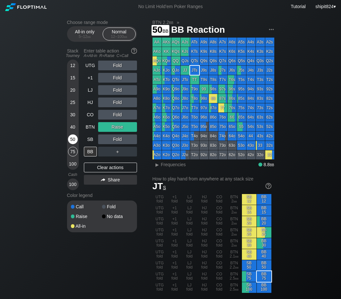
click at [72, 139] on div "50" at bounding box center [73, 139] width 10 height 10
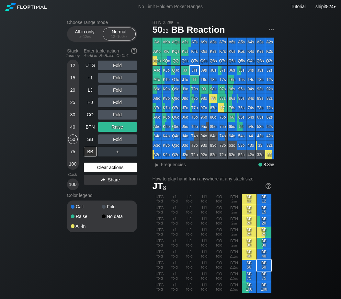
click at [105, 165] on div "Clear actions" at bounding box center [110, 167] width 53 height 10
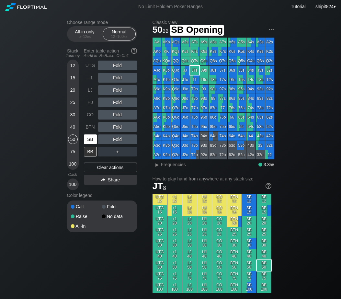
click at [87, 138] on div "SB" at bounding box center [90, 139] width 13 height 10
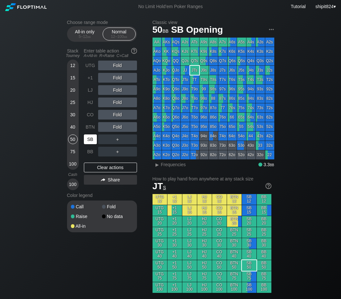
click at [86, 138] on div "SB" at bounding box center [90, 139] width 13 height 10
drag, startPoint x: 86, startPoint y: 138, endPoint x: 71, endPoint y: 138, distance: 15.2
click at [86, 138] on div "SB" at bounding box center [90, 139] width 13 height 10
click at [101, 164] on div "Clear actions" at bounding box center [110, 167] width 53 height 10
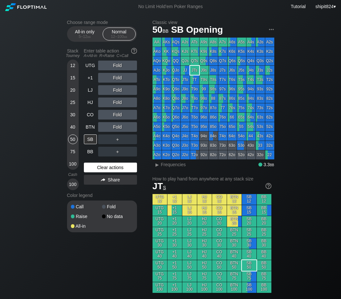
click at [99, 169] on div "Clear actions" at bounding box center [110, 167] width 53 height 10
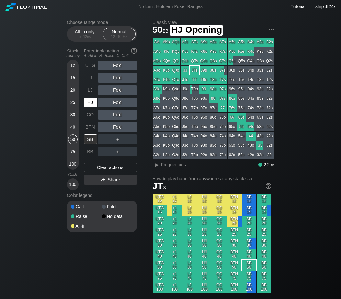
click at [89, 105] on div "HJ" at bounding box center [90, 102] width 13 height 10
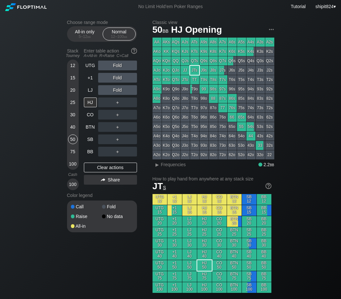
drag, startPoint x: 88, startPoint y: 148, endPoint x: 82, endPoint y: 149, distance: 5.9
click at [89, 149] on div "BB" at bounding box center [90, 152] width 13 height 10
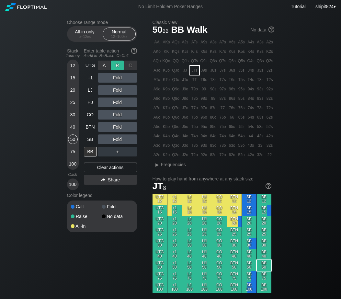
click at [114, 64] on div "R ✕" at bounding box center [117, 66] width 13 height 10
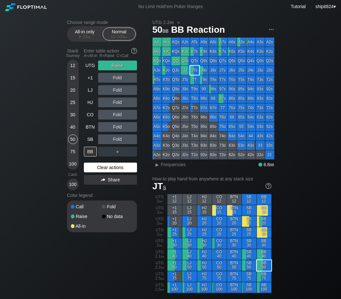
click at [121, 169] on div "Clear actions" at bounding box center [110, 167] width 53 height 10
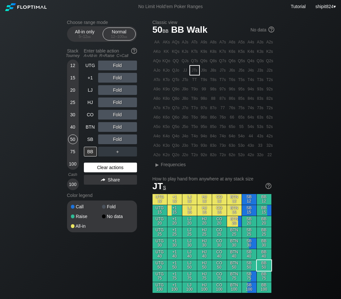
click at [126, 165] on div "Clear actions" at bounding box center [110, 167] width 53 height 10
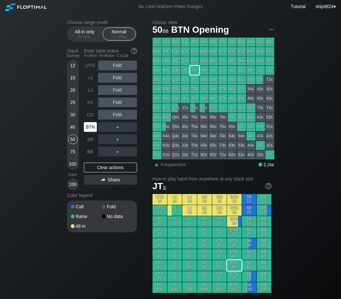
click at [91, 131] on div "BTN" at bounding box center [90, 127] width 13 height 10
click at [114, 113] on div "A ✕ R ✕ C ✕ Fold" at bounding box center [117, 115] width 39 height 10
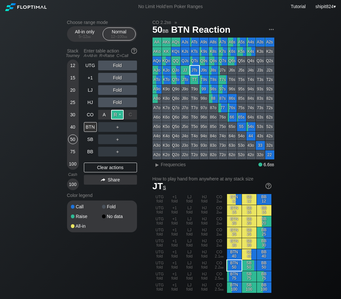
click at [114, 113] on div "R ✕" at bounding box center [117, 115] width 13 height 10
click at [97, 169] on div "Clear actions" at bounding box center [110, 167] width 53 height 10
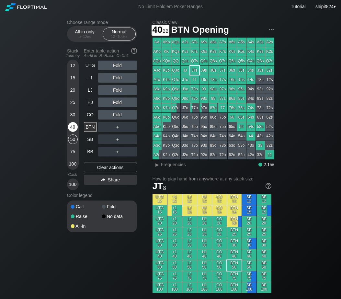
click at [77, 125] on div "40" at bounding box center [73, 128] width 10 height 12
click at [76, 125] on div "40" at bounding box center [73, 127] width 10 height 10
click at [70, 138] on div "50" at bounding box center [73, 139] width 10 height 10
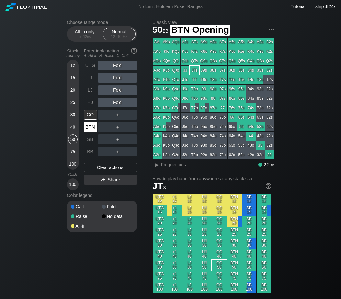
click at [89, 122] on div "UTG Fold +1 Fold LJ Fold HJ Fold CO ＋ BTN ＋ SB ＋ BB ＋" at bounding box center [110, 109] width 53 height 96
click at [89, 122] on div "BTN" at bounding box center [91, 127] width 14 height 12
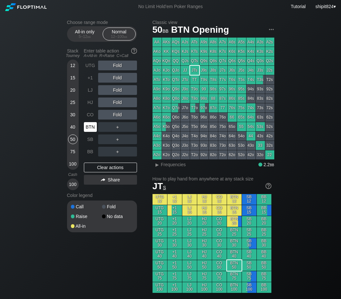
click at [89, 122] on div "BTN" at bounding box center [91, 127] width 14 height 12
drag, startPoint x: 91, startPoint y: 164, endPoint x: 91, endPoint y: 159, distance: 5.5
click at [91, 165] on div "Clear actions" at bounding box center [110, 167] width 53 height 10
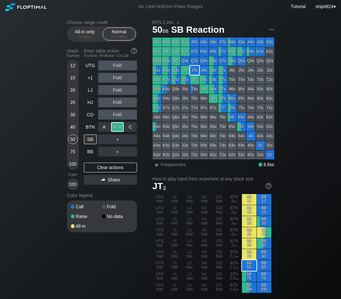
click at [120, 129] on div "R ✕" at bounding box center [117, 127] width 13 height 10
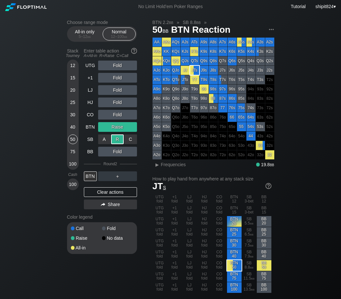
click at [118, 139] on div "R ✕" at bounding box center [117, 139] width 13 height 10
click at [94, 189] on div "Clear actions" at bounding box center [110, 192] width 53 height 10
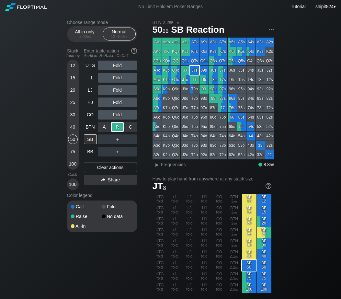
click at [117, 132] on div "R ✕" at bounding box center [117, 127] width 13 height 10
click at [117, 152] on div "R ✕" at bounding box center [117, 152] width 13 height 10
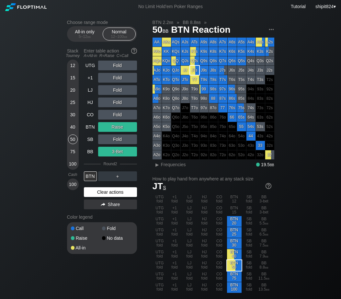
click at [93, 193] on div "Clear actions" at bounding box center [110, 192] width 53 height 10
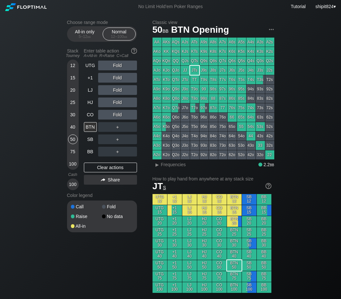
click at [93, 192] on div "Color legend" at bounding box center [102, 195] width 70 height 10
click at [93, 190] on div "UTG Fold +1 Fold LJ Fold HJ Fold CO Fold BTN ＋ SB ＋ BB ＋ Clear actions Share" at bounding box center [110, 125] width 53 height 129
click at [93, 188] on div "UTG Fold +1 Fold LJ Fold HJ Fold CO Fold BTN ＋ SB ＋ BB ＋ Clear actions Share" at bounding box center [110, 125] width 53 height 129
drag, startPoint x: 89, startPoint y: 166, endPoint x: 5, endPoint y: 150, distance: 85.7
click at [88, 167] on div "Clear actions" at bounding box center [110, 167] width 53 height 10
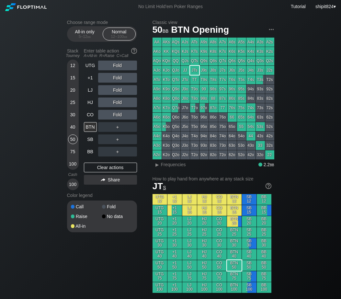
click at [116, 128] on div "＋" at bounding box center [117, 127] width 39 height 10
click at [76, 128] on div "40" at bounding box center [73, 127] width 10 height 10
drag, startPoint x: 69, startPoint y: 129, endPoint x: 98, endPoint y: 126, distance: 29.3
click at [69, 129] on div "40" at bounding box center [73, 127] width 10 height 10
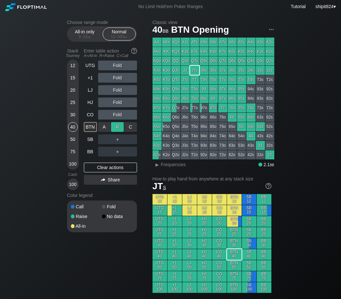
click at [112, 127] on div "R ✕" at bounding box center [117, 127] width 13 height 10
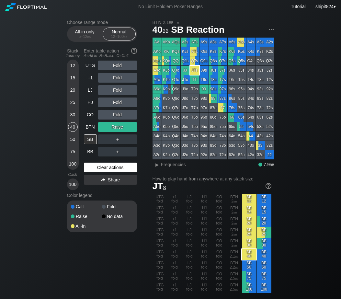
click at [113, 172] on div "Clear actions" at bounding box center [110, 167] width 53 height 10
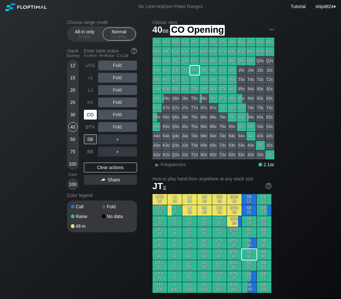
click at [94, 116] on div "CO" at bounding box center [90, 115] width 13 height 10
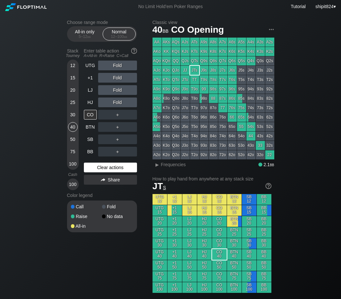
click at [111, 167] on div "Clear actions" at bounding box center [110, 167] width 53 height 10
click at [83, 149] on div "Stack Tourney Enter table action A=All-in R=Raise C=Call [PHONE_NUMBER] [PHONE_…" at bounding box center [102, 118] width 70 height 144
click at [74, 128] on div "40" at bounding box center [73, 127] width 10 height 10
click at [74, 127] on div "40" at bounding box center [73, 127] width 10 height 10
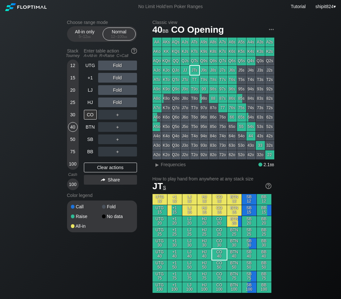
click at [136, 163] on div "UTG Fold +1 Fold LJ Fold HJ Fold CO ＋ BTN ＋ SB ＋ BB ＋ Clear actions Share" at bounding box center [110, 125] width 53 height 129
click at [126, 162] on div "UTG Fold +1 Fold LJ Fold HJ Fold CO ＋ BTN ＋ SB ＋ BB ＋ Clear actions Share" at bounding box center [110, 125] width 53 height 129
click at [119, 165] on div "Clear actions" at bounding box center [110, 167] width 53 height 10
click at [116, 160] on div "UTG Fold +1 Fold LJ Fold HJ Fold CO ＋ BTN ＋ SB ＋ BB ＋ Clear actions Share" at bounding box center [110, 125] width 53 height 129
click at [114, 162] on div "UTG Fold +1 Fold LJ Fold HJ Fold CO ＋ BTN ＋ SB ＋ BB ＋ Clear actions Share" at bounding box center [110, 125] width 53 height 129
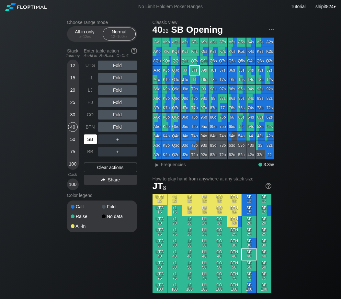
click at [86, 136] on div "SB" at bounding box center [90, 139] width 13 height 10
click at [95, 144] on div "SB" at bounding box center [90, 139] width 13 height 10
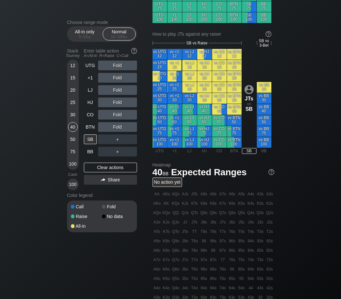
click at [117, 121] on div "Fold" at bounding box center [117, 126] width 39 height 15
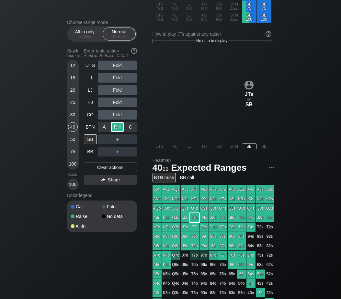
click at [116, 127] on div "R ✕" at bounding box center [117, 127] width 13 height 10
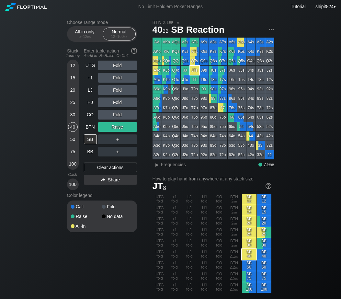
click at [94, 163] on div "UTG Fold +1 Fold LJ Fold HJ Fold CO Fold BTN Raise SB ＋ BB ＋ Clear actions Share" at bounding box center [110, 125] width 53 height 129
click at [93, 165] on div "Clear actions" at bounding box center [110, 167] width 53 height 10
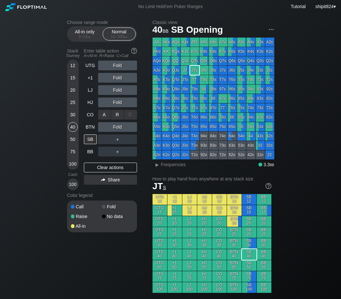
click at [112, 114] on div "R ✕" at bounding box center [117, 115] width 13 height 10
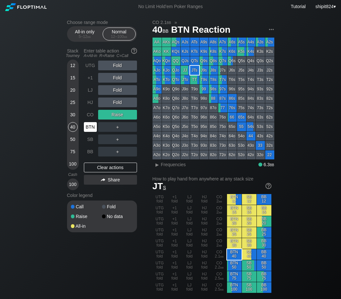
click at [91, 124] on div "BTN" at bounding box center [90, 127] width 13 height 10
click at [110, 170] on div "Clear actions" at bounding box center [110, 167] width 53 height 10
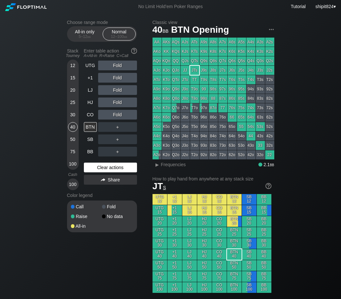
click at [87, 166] on div "Clear actions" at bounding box center [110, 167] width 53 height 10
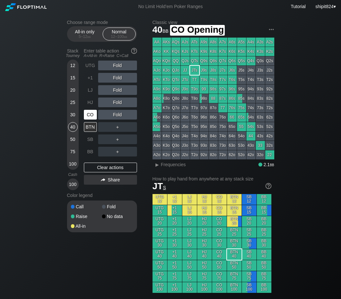
click at [85, 118] on div "CO" at bounding box center [90, 115] width 13 height 10
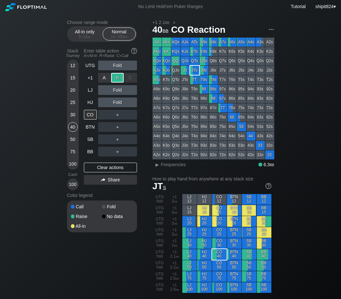
click at [119, 79] on div "R ✕" at bounding box center [117, 78] width 13 height 10
click at [74, 78] on div "15" at bounding box center [73, 78] width 10 height 10
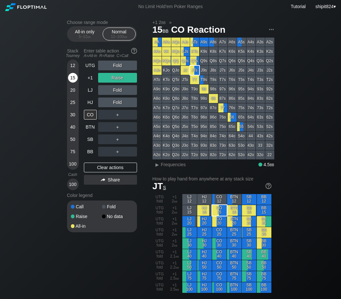
click at [74, 78] on div "15" at bounding box center [73, 78] width 10 height 10
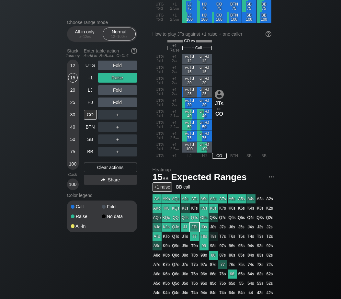
drag, startPoint x: 107, startPoint y: 168, endPoint x: 105, endPoint y: 174, distance: 7.0
click at [107, 168] on div "Clear actions" at bounding box center [110, 167] width 53 height 10
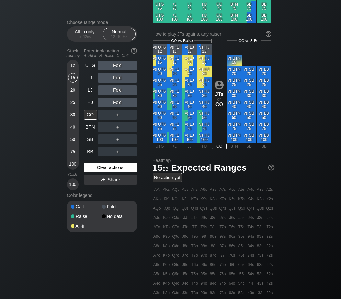
click at [113, 169] on div "Clear actions" at bounding box center [110, 167] width 53 height 10
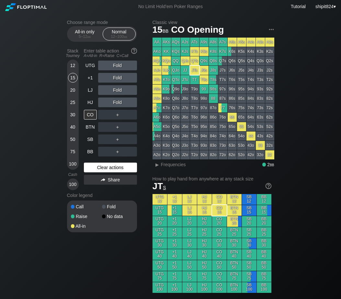
click at [106, 171] on div "Clear actions" at bounding box center [110, 167] width 53 height 10
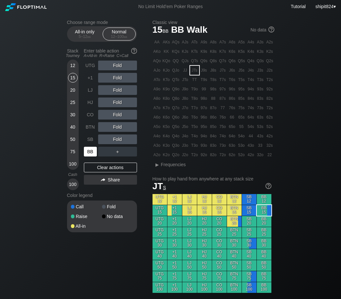
click at [92, 156] on div "BB" at bounding box center [90, 152] width 13 height 10
click at [119, 171] on div "Clear actions" at bounding box center [110, 167] width 53 height 10
click at [98, 168] on div "Clear actions" at bounding box center [110, 167] width 53 height 10
click at [112, 171] on div "Clear actions" at bounding box center [110, 167] width 53 height 10
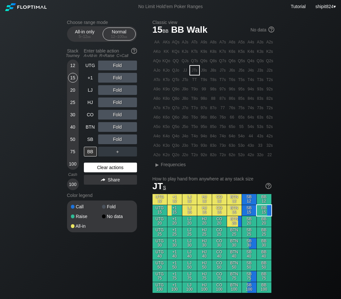
click at [112, 171] on div "Clear actions" at bounding box center [110, 167] width 53 height 10
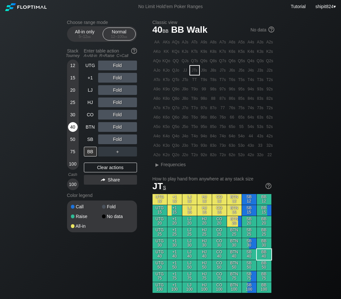
click at [77, 131] on div "40" at bounding box center [73, 128] width 10 height 12
click at [88, 154] on div "BB" at bounding box center [90, 152] width 13 height 10
click at [128, 140] on div "C ✕" at bounding box center [130, 139] width 13 height 10
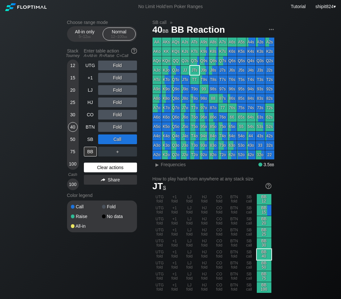
click at [105, 168] on div "Clear actions" at bounding box center [110, 167] width 53 height 10
drag, startPoint x: 104, startPoint y: 168, endPoint x: 98, endPoint y: 169, distance: 5.5
click at [102, 168] on div "Clear actions" at bounding box center [110, 167] width 53 height 10
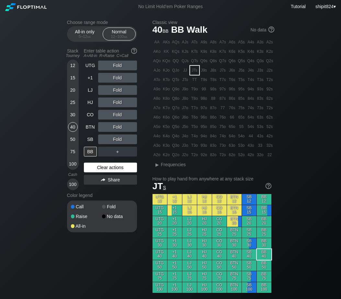
click at [87, 166] on div "Clear actions" at bounding box center [110, 167] width 53 height 10
click at [98, 168] on div "Clear actions" at bounding box center [110, 167] width 53 height 10
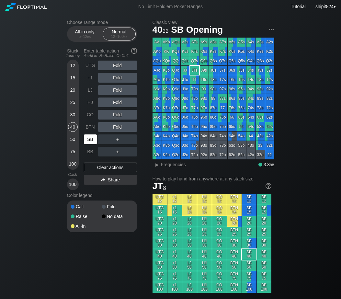
drag, startPoint x: 94, startPoint y: 140, endPoint x: 1, endPoint y: 149, distance: 93.3
click at [94, 141] on div "SB" at bounding box center [90, 139] width 13 height 10
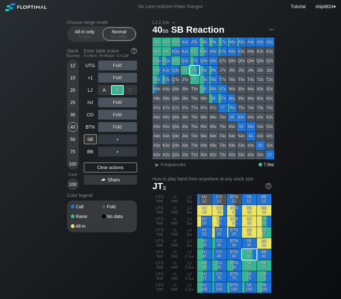
click at [115, 92] on div "R ✕" at bounding box center [117, 90] width 13 height 10
drag, startPoint x: 120, startPoint y: 167, endPoint x: 61, endPoint y: 180, distance: 60.6
click at [120, 167] on div "Clear actions" at bounding box center [110, 167] width 53 height 10
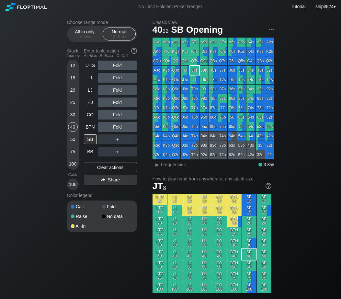
drag, startPoint x: 115, startPoint y: 171, endPoint x: 83, endPoint y: 178, distance: 32.5
click at [115, 171] on div "Clear actions" at bounding box center [110, 167] width 53 height 10
click at [93, 128] on div "BTN" at bounding box center [90, 127] width 13 height 10
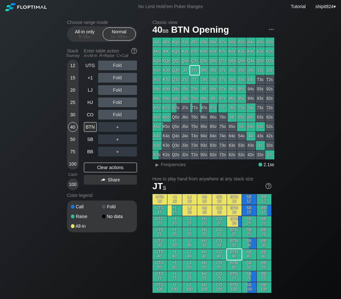
scroll to position [270, 0]
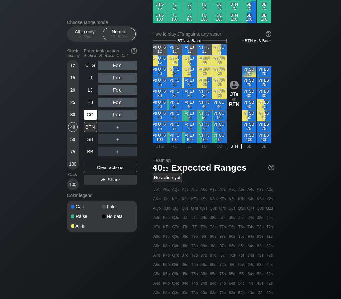
click at [94, 117] on div "CO" at bounding box center [90, 115] width 13 height 10
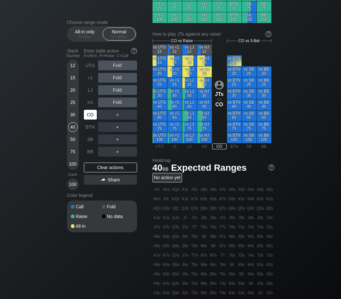
click at [94, 117] on div "CO" at bounding box center [90, 115] width 13 height 10
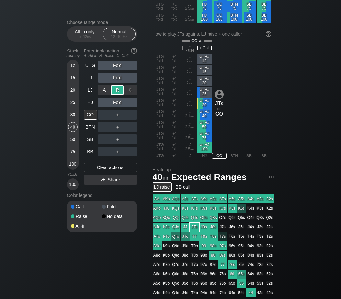
click at [116, 92] on div "R ✕" at bounding box center [117, 90] width 13 height 10
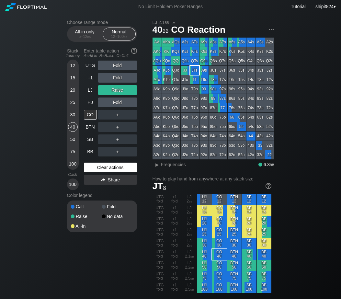
click at [98, 169] on div "Clear actions" at bounding box center [110, 167] width 53 height 10
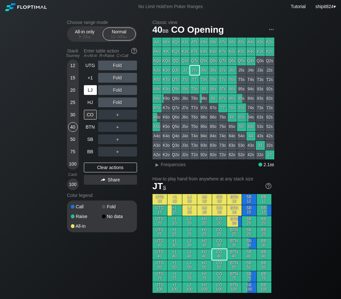
click at [95, 90] on div "LJ" at bounding box center [90, 90] width 13 height 10
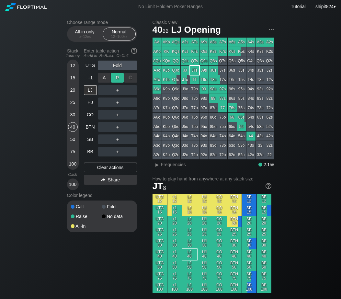
click at [117, 80] on div "R ✕" at bounding box center [117, 78] width 13 height 10
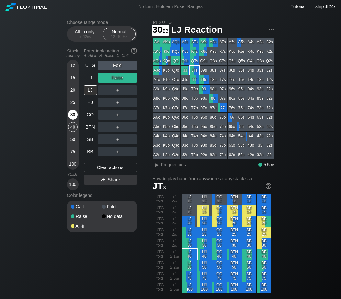
click at [72, 114] on div "30" at bounding box center [73, 115] width 10 height 10
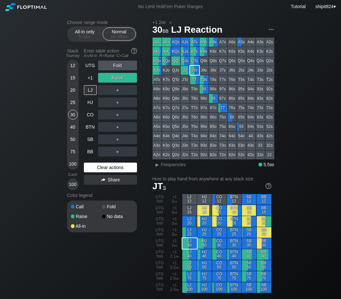
click at [101, 165] on div "Clear actions" at bounding box center [110, 167] width 53 height 10
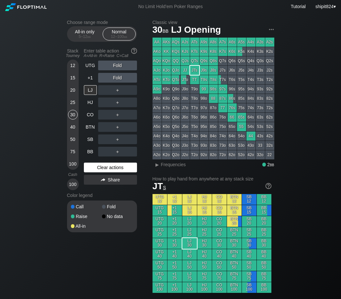
click at [101, 165] on div "Clear actions" at bounding box center [110, 167] width 53 height 10
click at [106, 167] on div "Clear actions" at bounding box center [110, 167] width 53 height 10
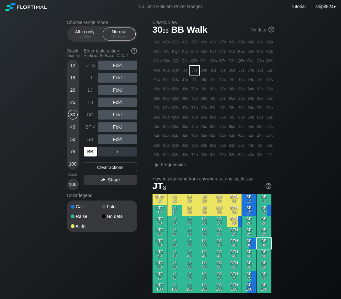
click at [89, 152] on div "BB" at bounding box center [90, 152] width 13 height 10
click at [113, 81] on div "R ✕" at bounding box center [117, 78] width 13 height 10
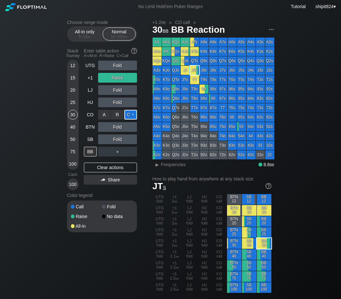
drag, startPoint x: 129, startPoint y: 120, endPoint x: 128, endPoint y: 115, distance: 4.9
click at [128, 115] on div "C ✕" at bounding box center [130, 115] width 13 height 10
click at [105, 164] on div "Clear actions" at bounding box center [110, 167] width 53 height 10
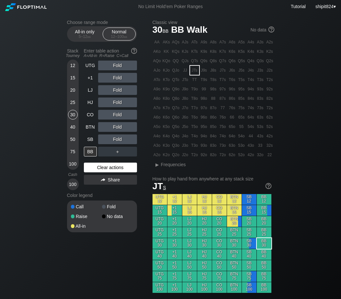
click at [105, 165] on div "Clear actions" at bounding box center [110, 167] width 53 height 10
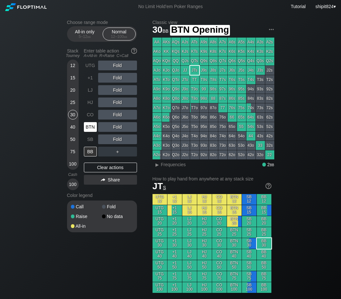
click at [90, 129] on div "BTN" at bounding box center [90, 127] width 13 height 10
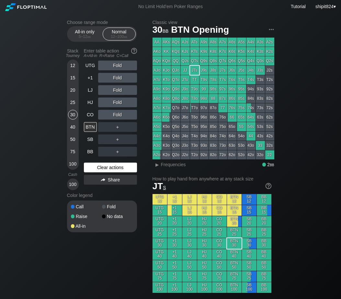
click at [101, 172] on div "Clear actions" at bounding box center [110, 167] width 53 height 10
click at [101, 171] on div "Clear actions" at bounding box center [110, 167] width 53 height 10
click at [100, 171] on div "Clear actions" at bounding box center [110, 167] width 53 height 10
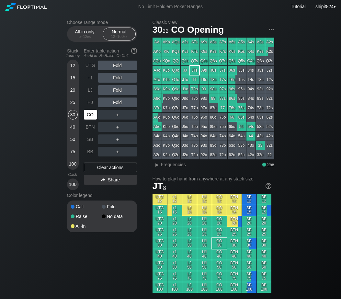
click at [90, 114] on div "CO" at bounding box center [90, 115] width 13 height 10
click at [117, 76] on div "R ✕" at bounding box center [117, 78] width 13 height 10
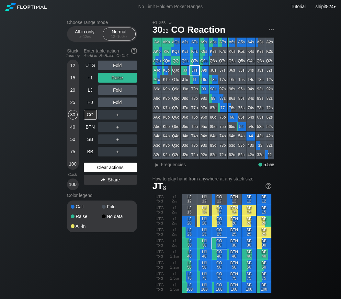
click at [119, 166] on div "Clear actions" at bounding box center [110, 167] width 53 height 10
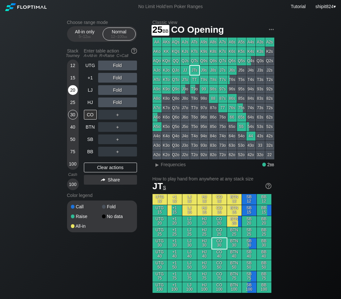
drag, startPoint x: 74, startPoint y: 101, endPoint x: 73, endPoint y: 94, distance: 6.5
click at [73, 101] on div "25" at bounding box center [73, 102] width 10 height 10
click at [72, 90] on div "20" at bounding box center [73, 90] width 10 height 10
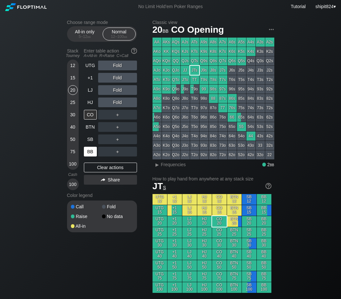
click at [92, 153] on div "BB" at bounding box center [90, 152] width 13 height 10
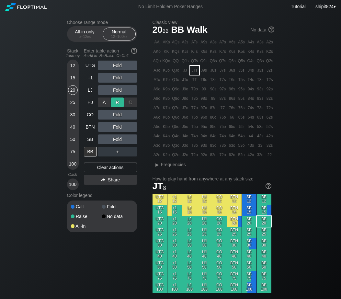
drag, startPoint x: 120, startPoint y: 107, endPoint x: 119, endPoint y: 102, distance: 5.2
click at [120, 102] on div "R ✕" at bounding box center [117, 102] width 13 height 10
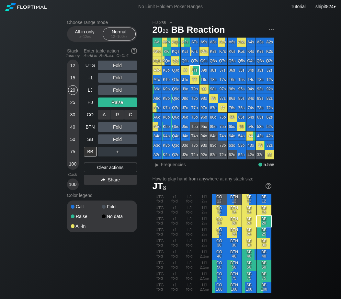
scroll to position [270, 0]
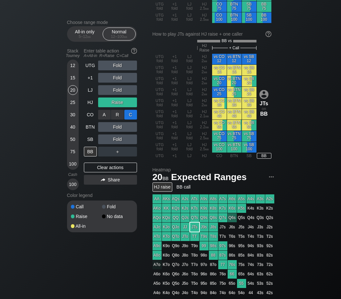
click at [132, 114] on div "C ✕" at bounding box center [130, 115] width 13 height 10
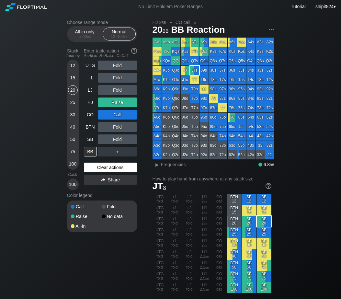
click at [105, 166] on div "Clear actions" at bounding box center [110, 167] width 53 height 10
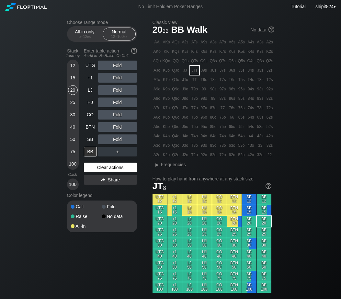
click at [105, 165] on div "Clear actions" at bounding box center [110, 167] width 53 height 10
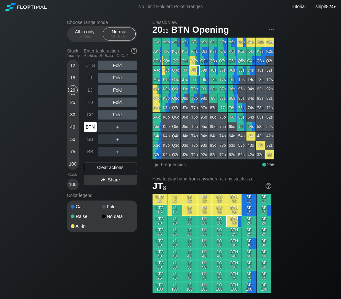
click at [94, 127] on div "BTN" at bounding box center [90, 127] width 13 height 10
drag, startPoint x: 118, startPoint y: 120, endPoint x: 113, endPoint y: 113, distance: 8.3
click at [114, 113] on div "R ✕" at bounding box center [117, 115] width 13 height 10
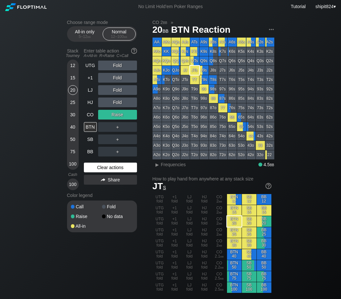
click at [100, 168] on div "Clear actions" at bounding box center [110, 167] width 53 height 10
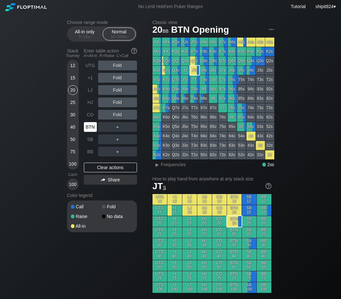
click at [89, 129] on div "BTN" at bounding box center [90, 127] width 13 height 10
drag, startPoint x: 120, startPoint y: 107, endPoint x: 88, endPoint y: 98, distance: 33.4
click at [119, 102] on div "R ✕" at bounding box center [117, 102] width 13 height 10
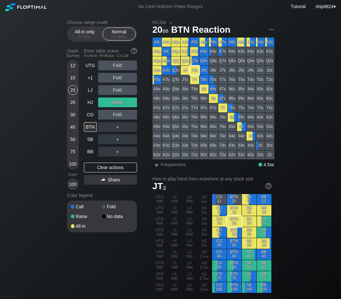
drag, startPoint x: 87, startPoint y: 169, endPoint x: 32, endPoint y: 168, distance: 54.7
click at [87, 170] on div "Clear actions" at bounding box center [110, 167] width 53 height 10
